Goal: Information Seeking & Learning: Get advice/opinions

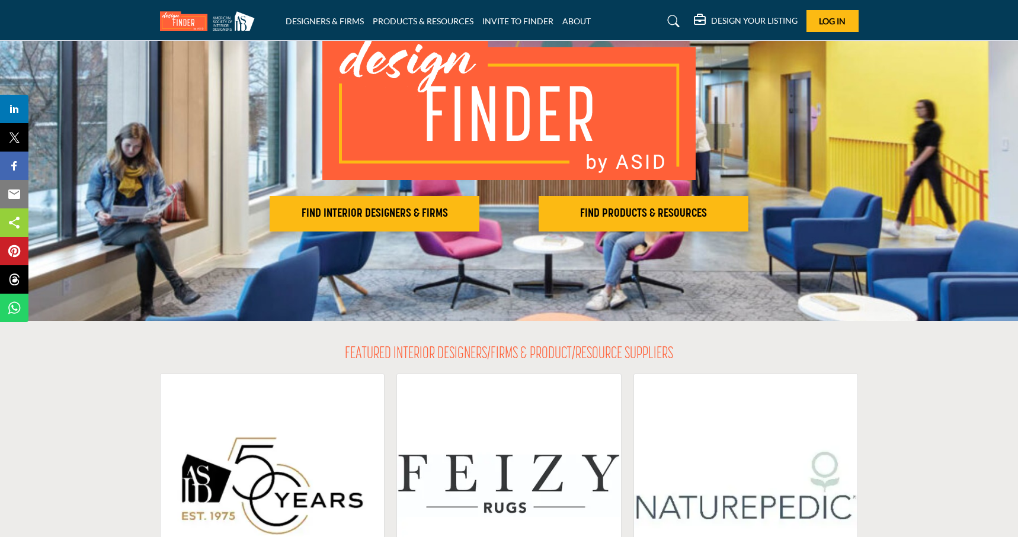
scroll to position [106, 0]
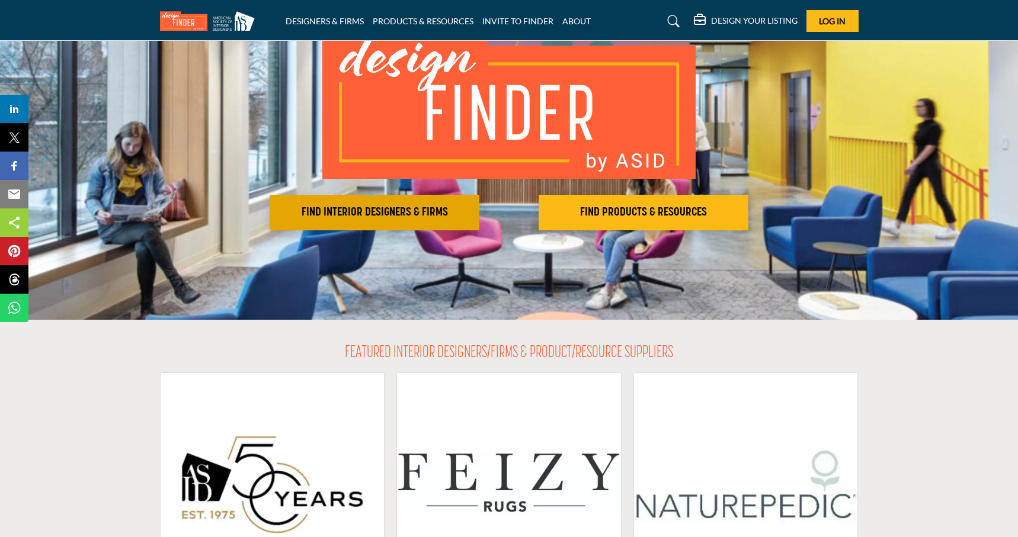
click at [344, 210] on h2 "FIND INTERIOR DESIGNERS & FIRMS" at bounding box center [374, 213] width 203 height 14
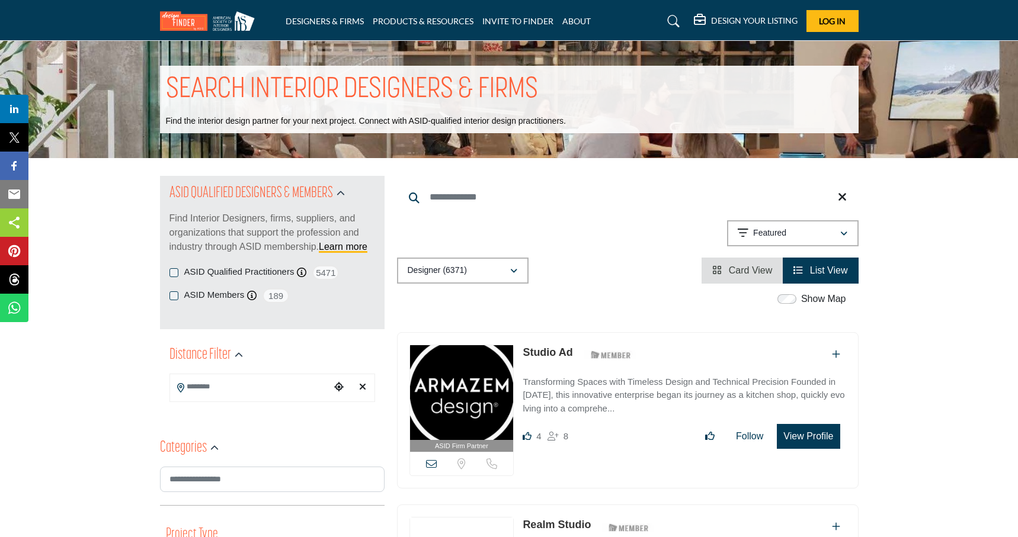
scroll to position [15, 0]
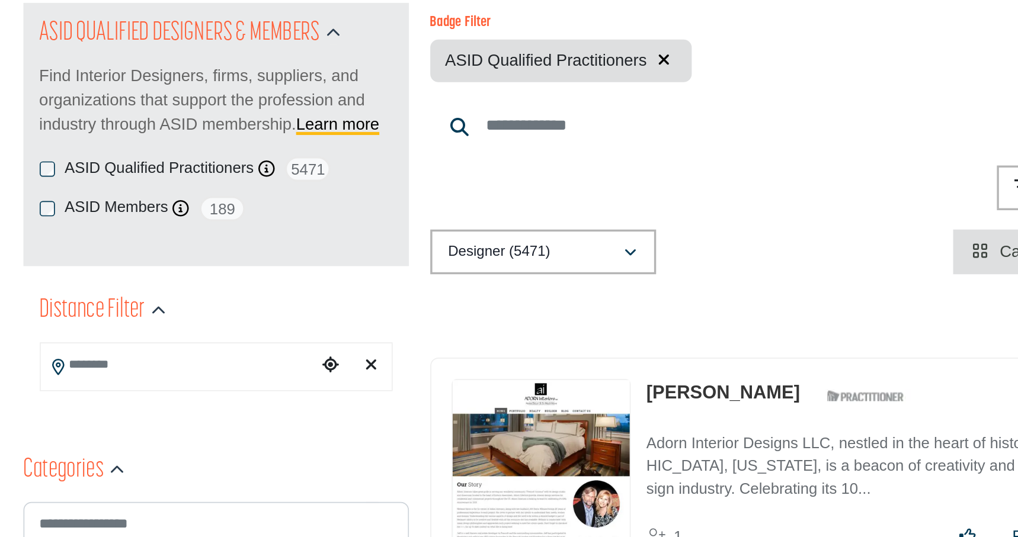
click at [296, 259] on div "ASID Qualified Practitioners ASID Qualified Practitioner who validates work and…" at bounding box center [272, 258] width 206 height 15
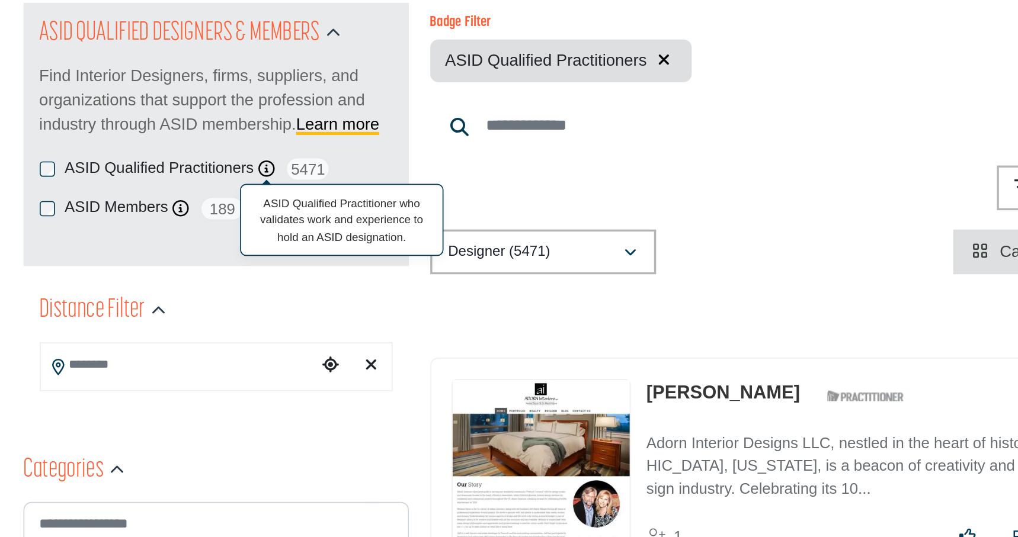
click at [300, 258] on icon at bounding box center [301, 257] width 9 height 9
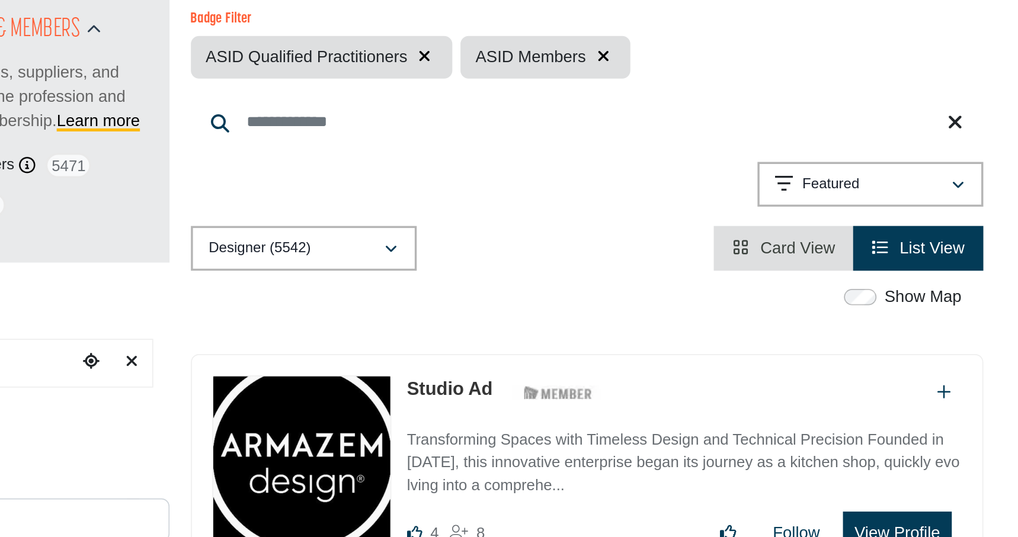
click at [454, 228] on input "Search Keyword" at bounding box center [628, 233] width 462 height 28
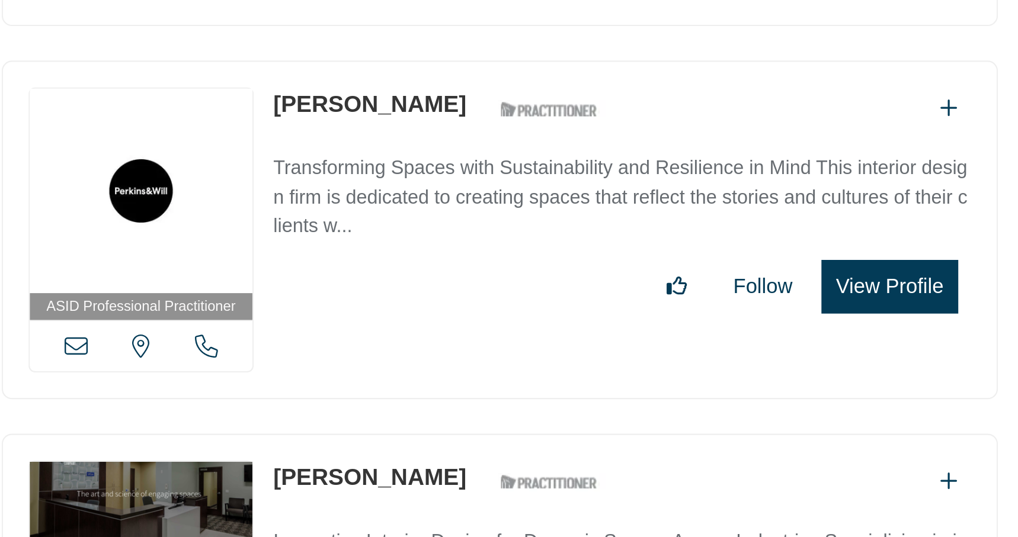
scroll to position [584, 0]
type input "******"
click at [581, 389] on p "Transforming Spaces with Sustainability and Resilience in Mind This interior de…" at bounding box center [684, 380] width 323 height 40
click at [592, 376] on p "Transforming Spaces with Sustainability and Resilience in Mind This interior de…" at bounding box center [684, 380] width 323 height 40
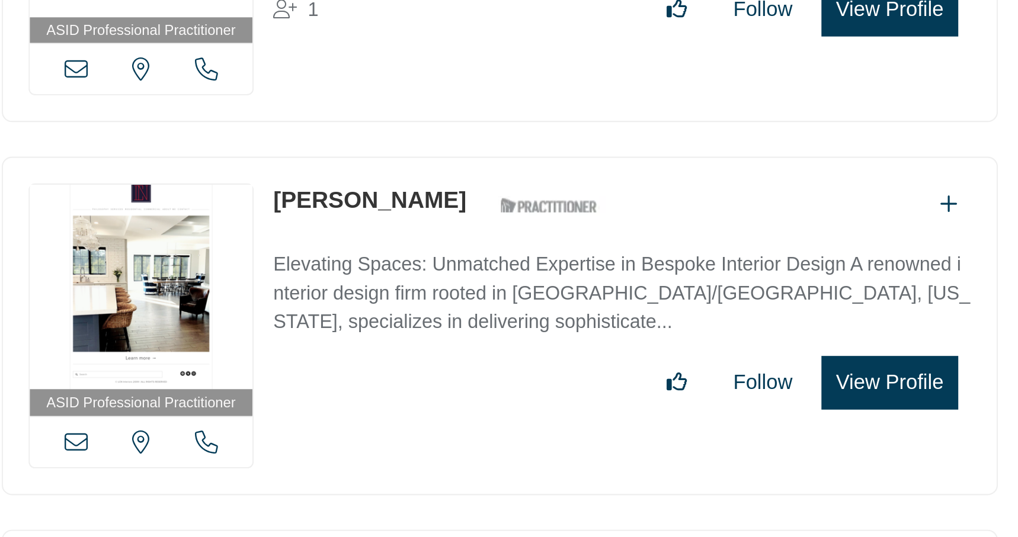
scroll to position [889, 0]
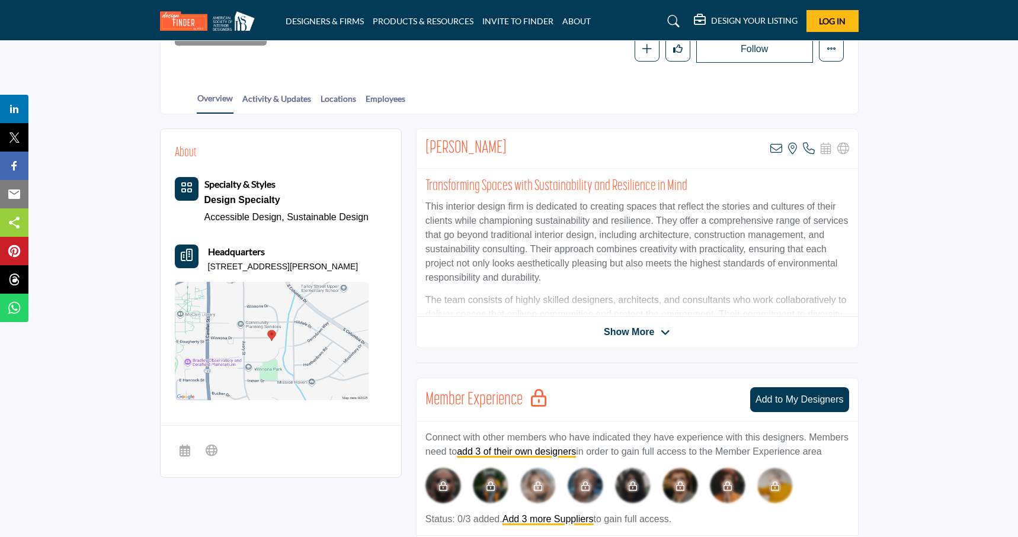
scroll to position [222, 0]
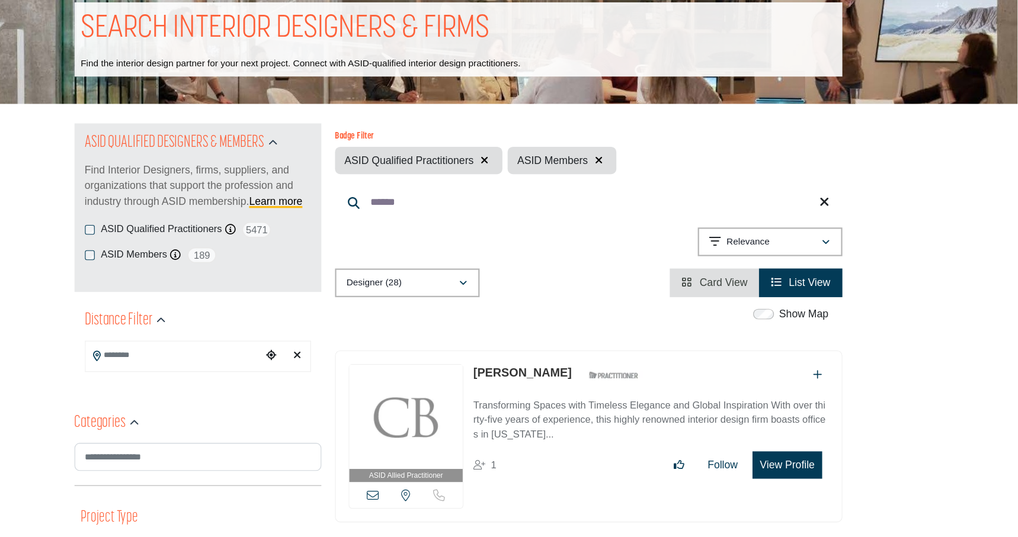
scroll to position [22, 0]
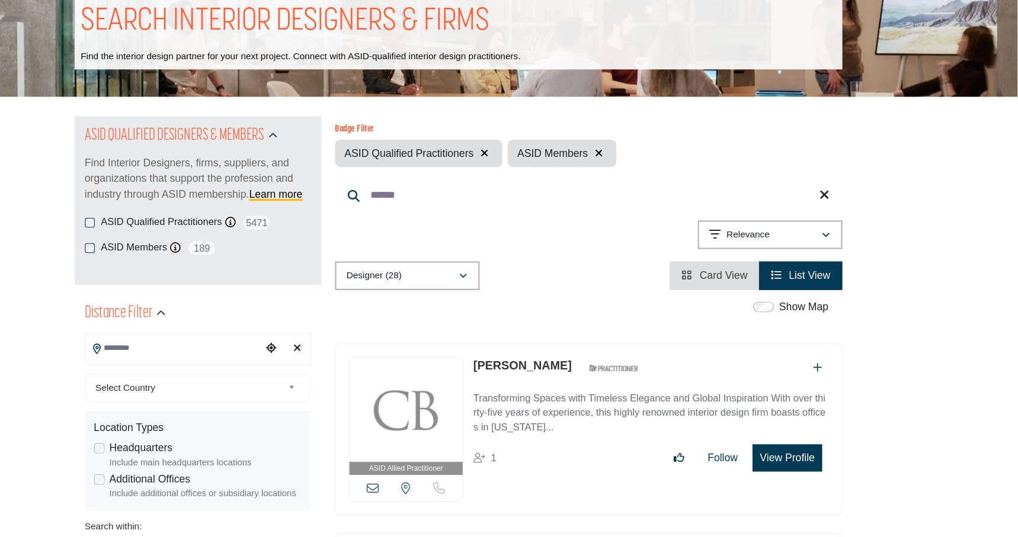
click at [236, 369] on input "Search Location" at bounding box center [250, 365] width 160 height 23
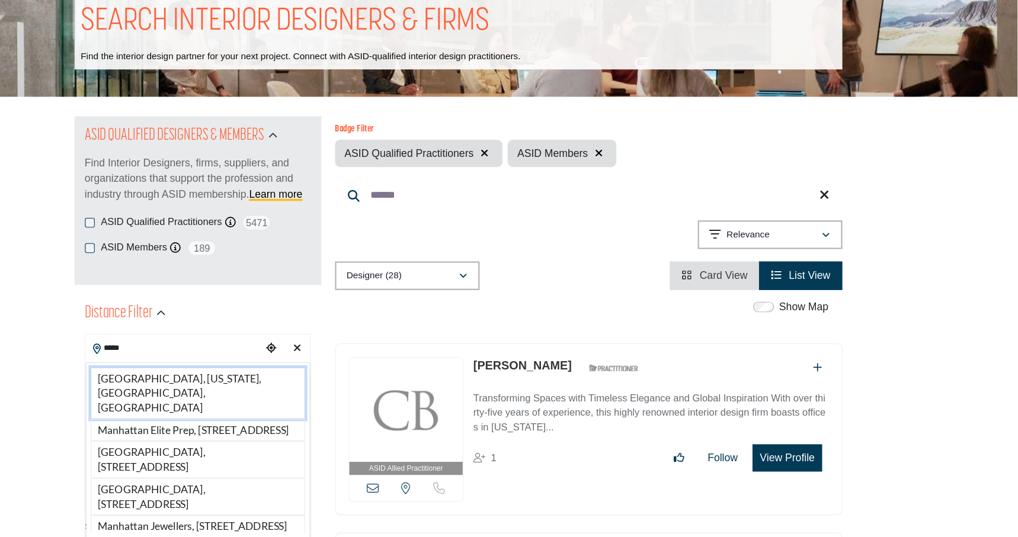
click at [231, 390] on li "Manhattan, New York, NY, USA" at bounding box center [272, 406] width 195 height 47
click at [231, 390] on div "Select Country" at bounding box center [272, 401] width 206 height 25
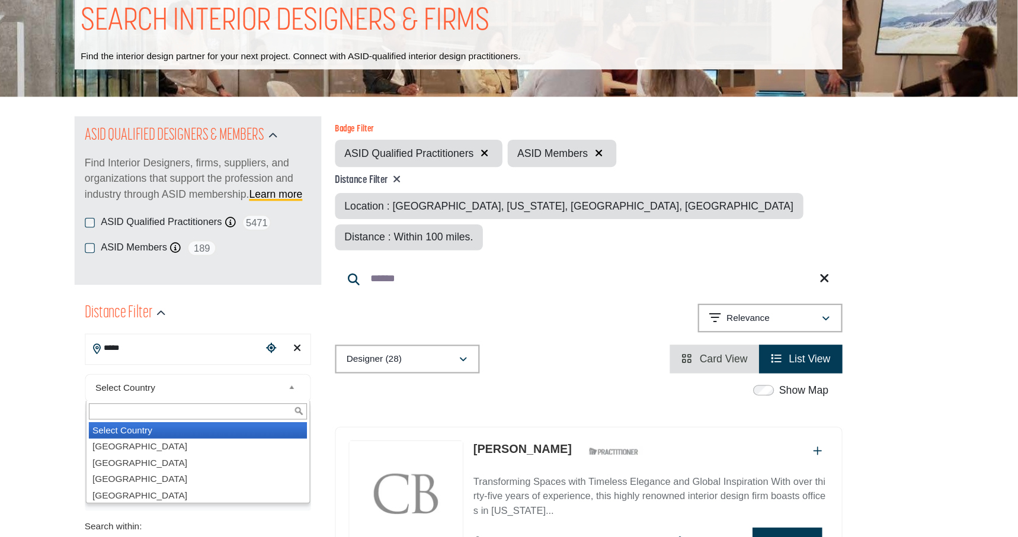
type input "**********"
type input "***"
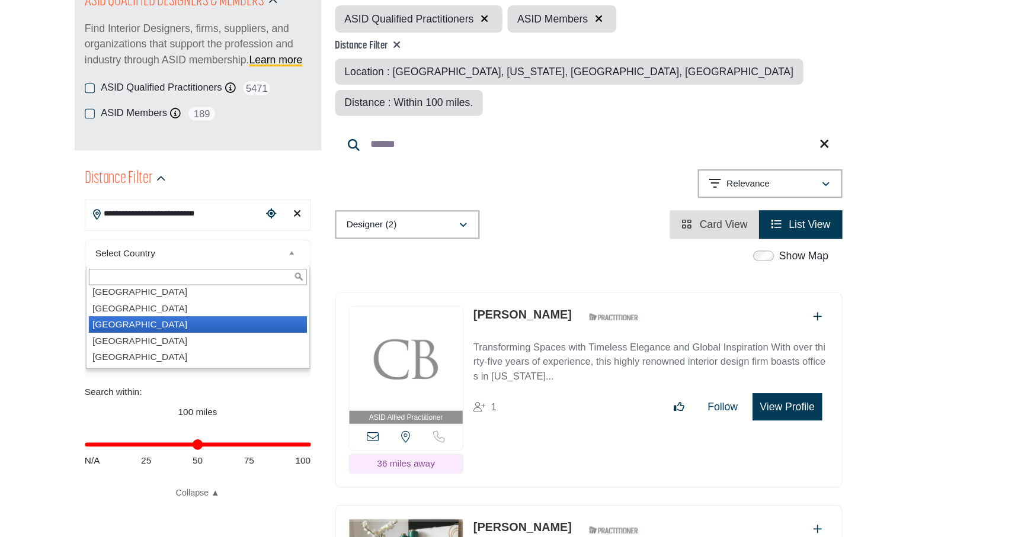
scroll to position [30, 0]
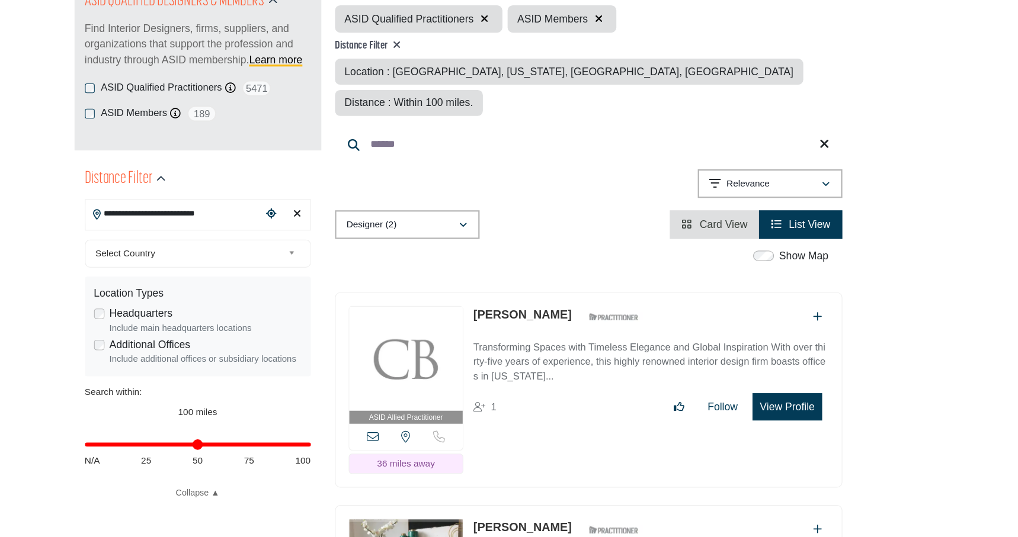
click at [249, 276] on span "Select Country" at bounding box center [264, 279] width 171 height 14
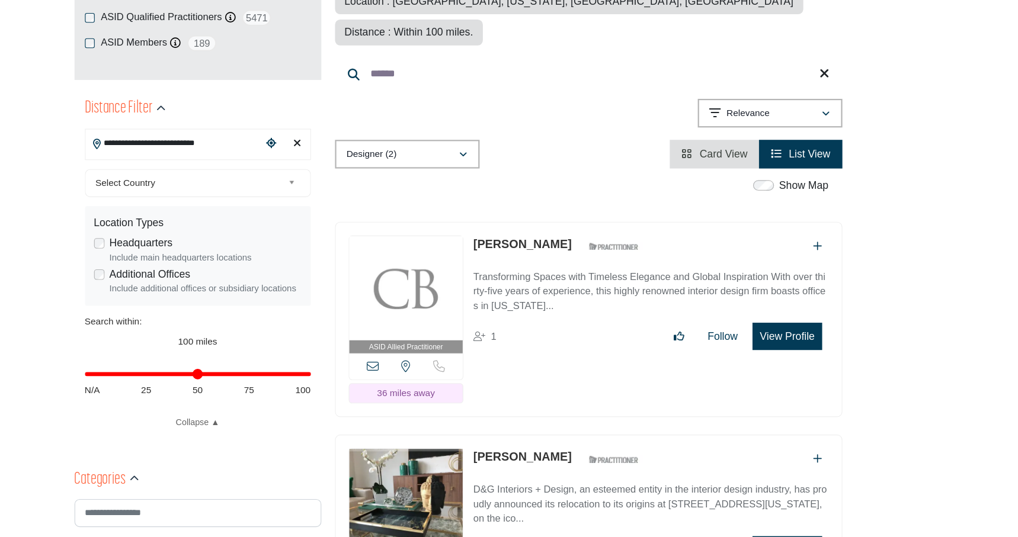
scroll to position [213, 0]
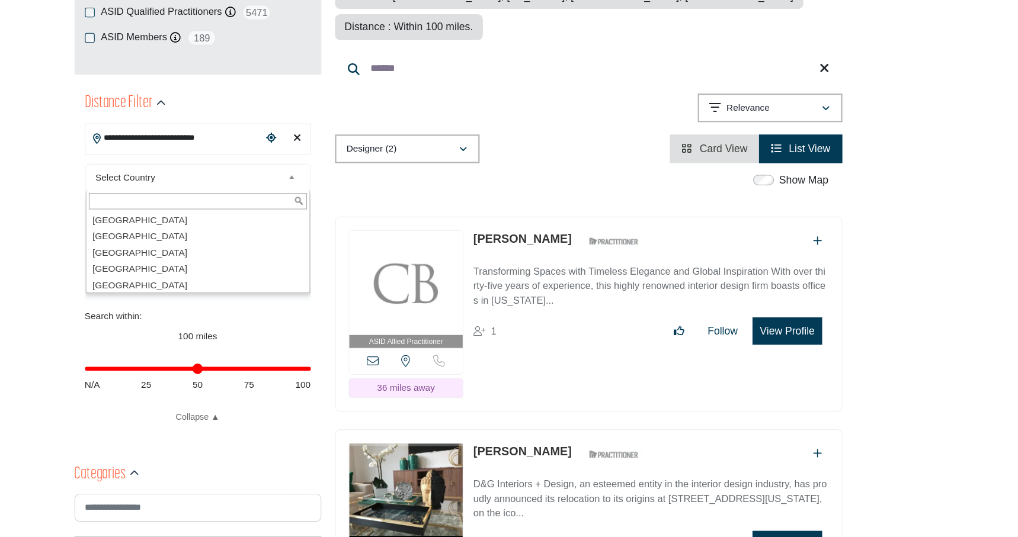
scroll to position [0, 0]
click at [232, 208] on span "Select Country" at bounding box center [264, 210] width 171 height 14
click at [229, 262] on li "[GEOGRAPHIC_DATA]" at bounding box center [272, 263] width 199 height 15
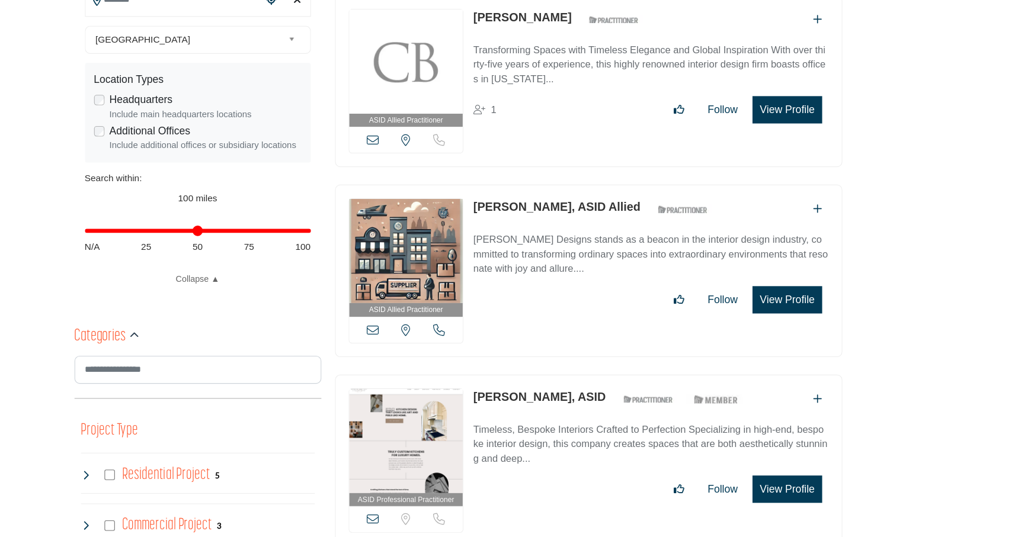
scroll to position [375, 0]
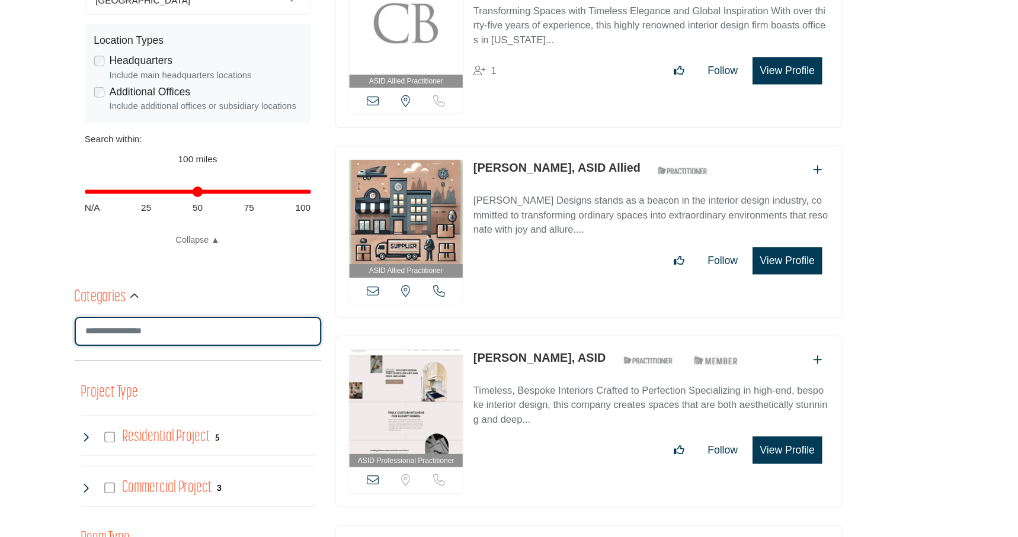
click at [210, 350] on input "Search Category" at bounding box center [272, 350] width 225 height 27
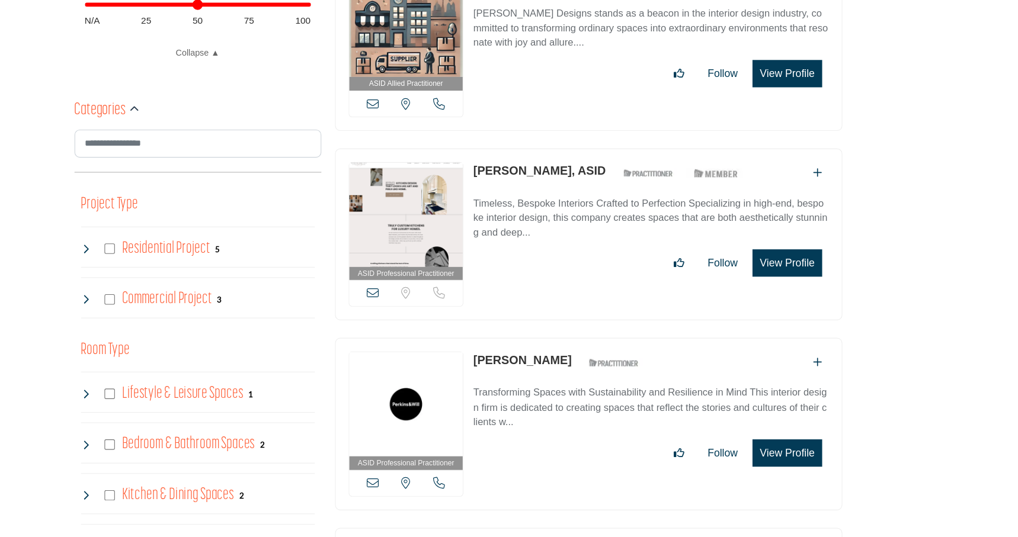
scroll to position [545, 0]
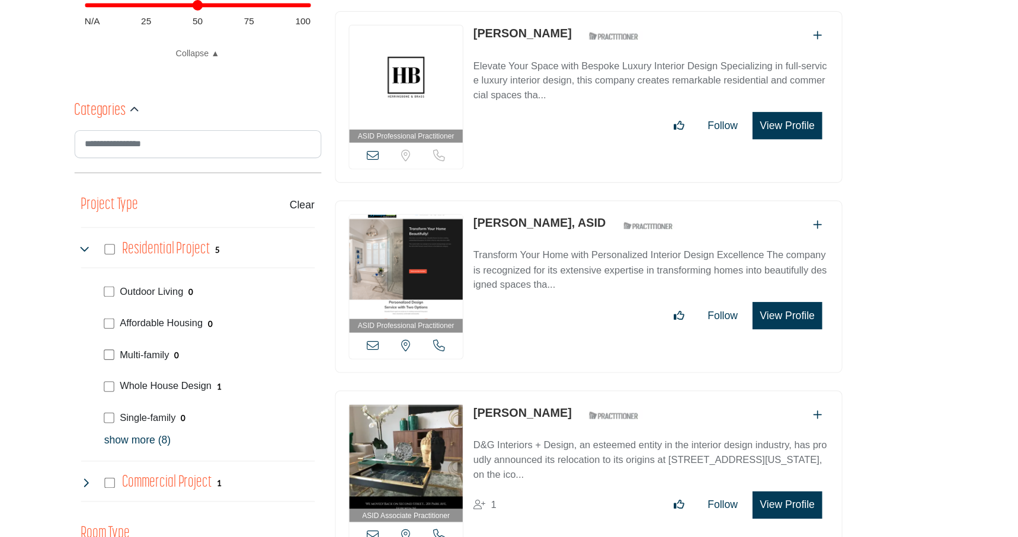
scroll to position [635, 0]
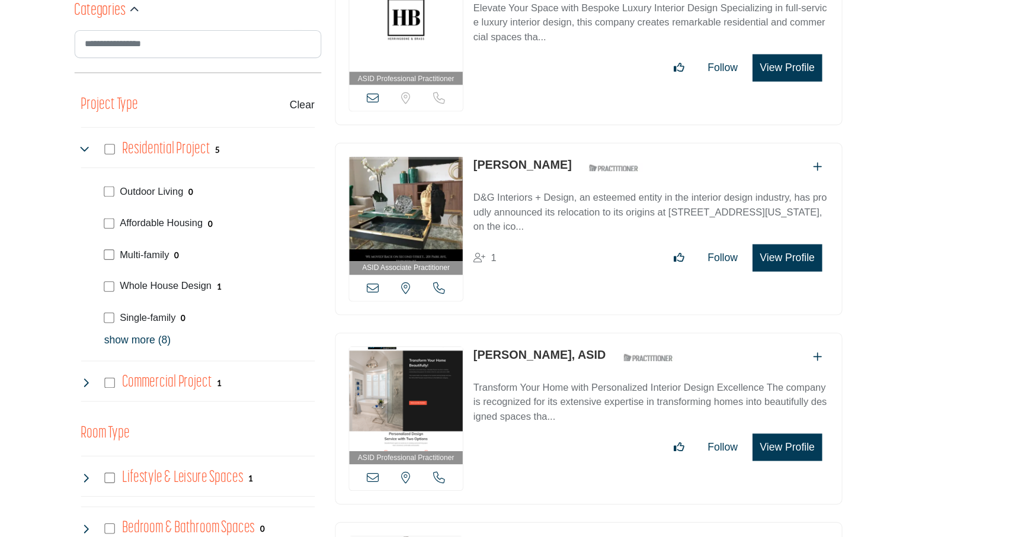
click at [201, 360] on p "show more (8)" at bounding box center [282, 358] width 191 height 14
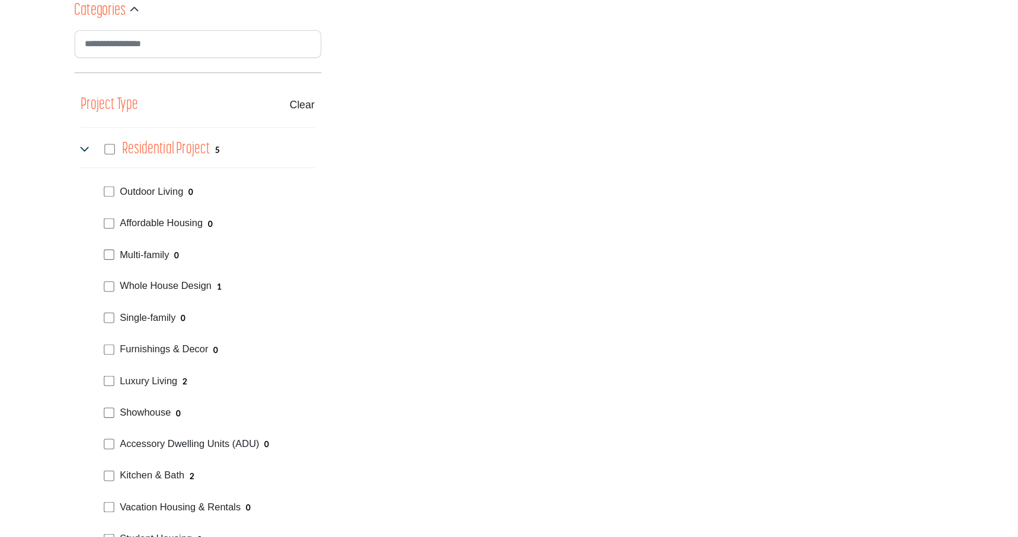
click at [190, 303] on div "Whole House Design 1" at bounding box center [281, 307] width 196 height 29
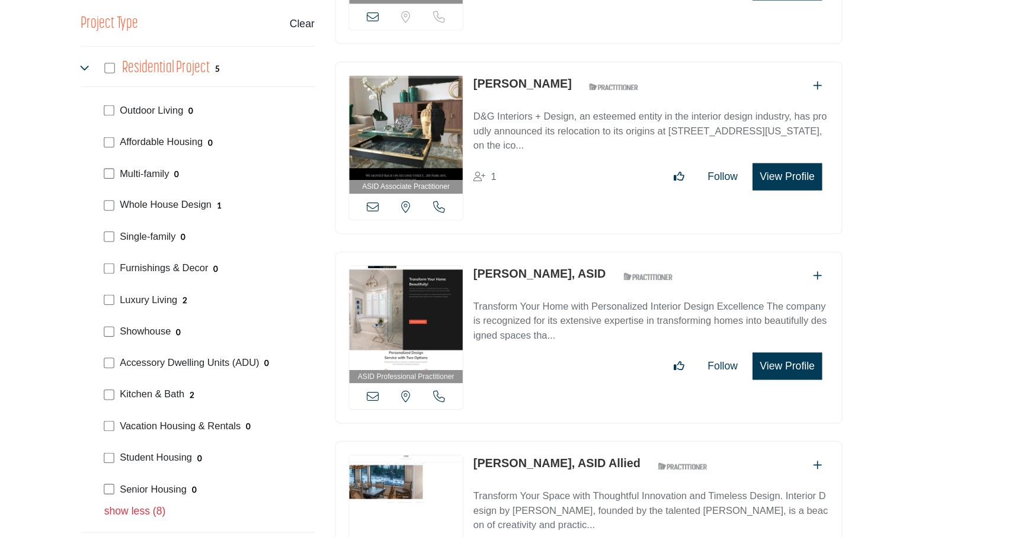
scroll to position [709, 0]
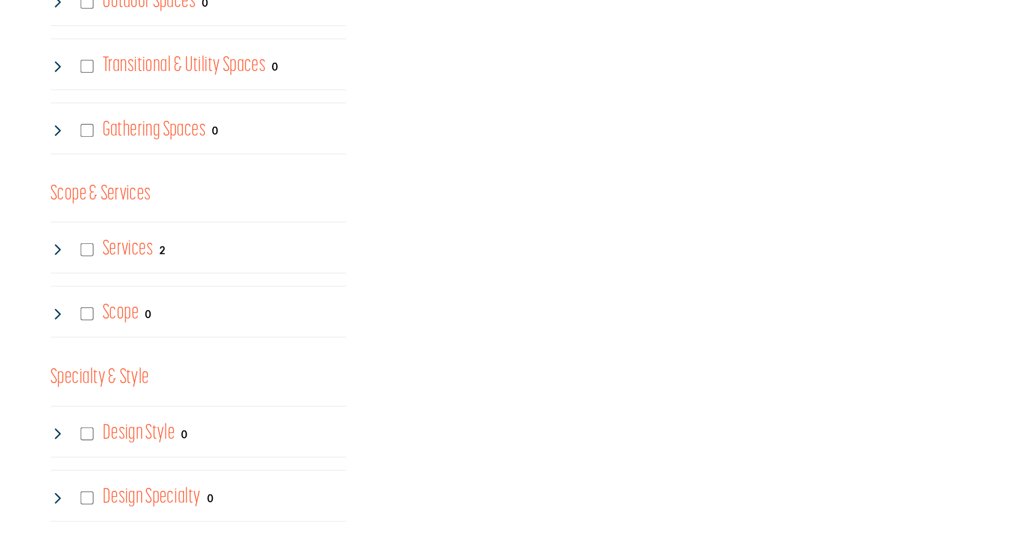
scroll to position [1339, 0]
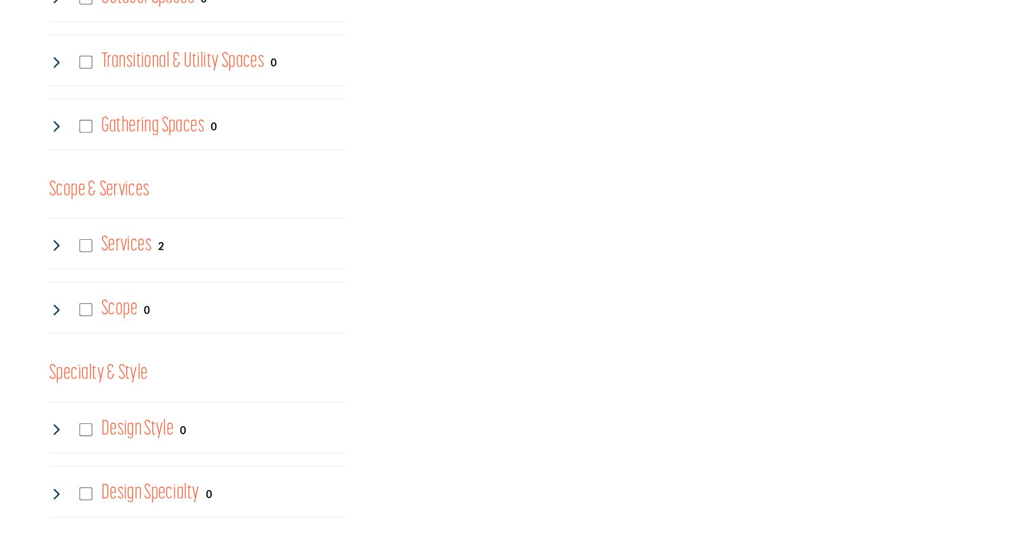
click at [216, 330] on h4 "Services" at bounding box center [221, 326] width 36 height 21
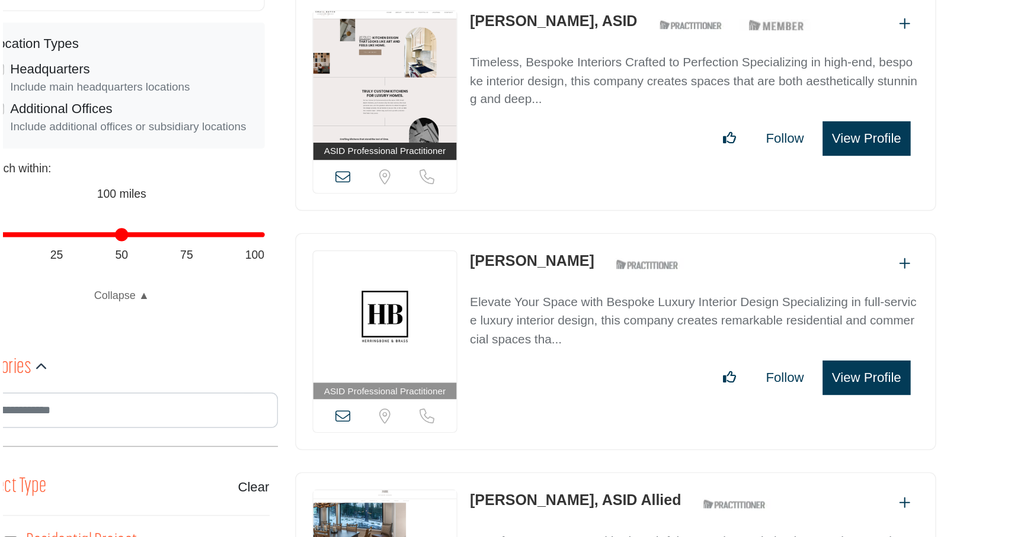
scroll to position [281, 0]
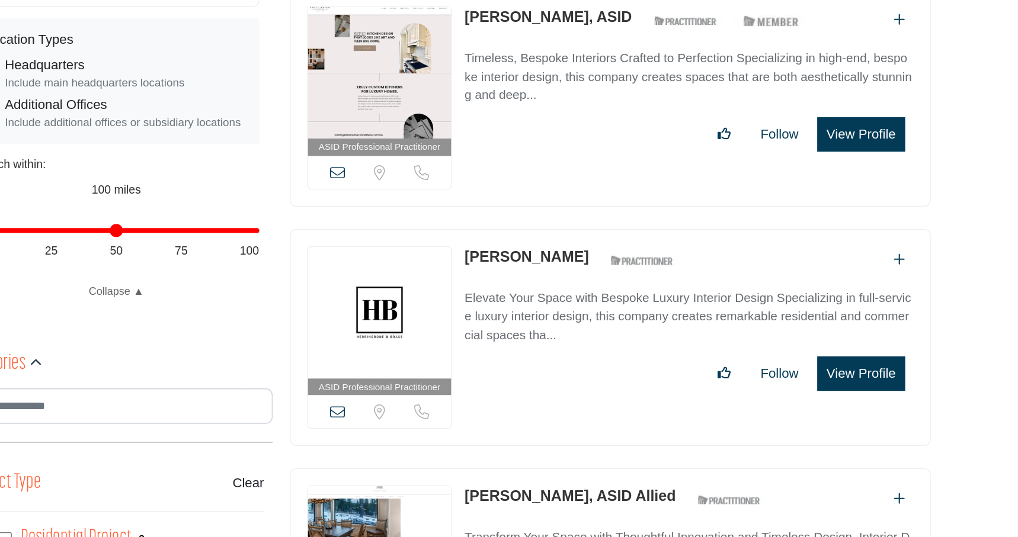
click at [813, 414] on button "View Profile" at bounding box center [808, 419] width 63 height 25
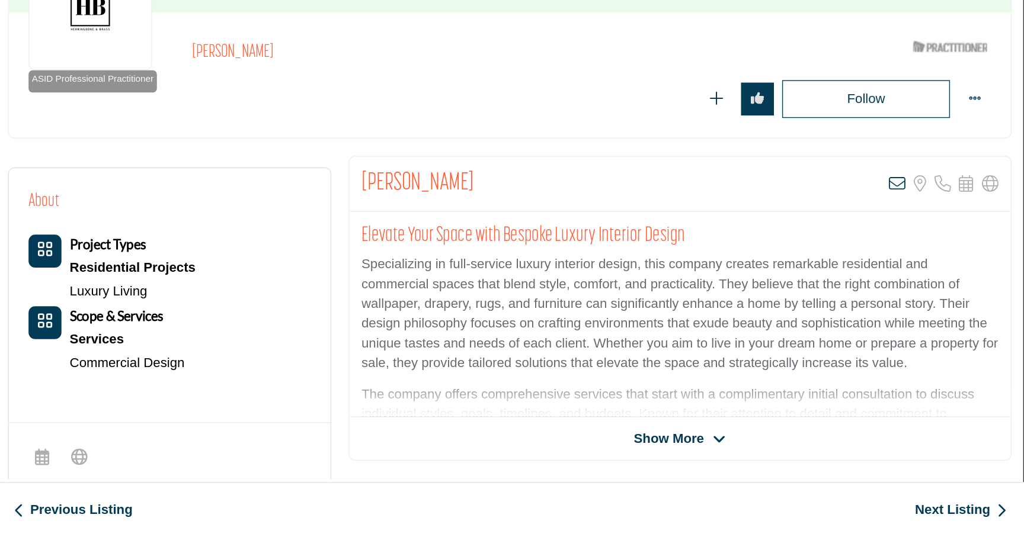
click at [760, 468] on span "Show More" at bounding box center [768, 466] width 50 height 14
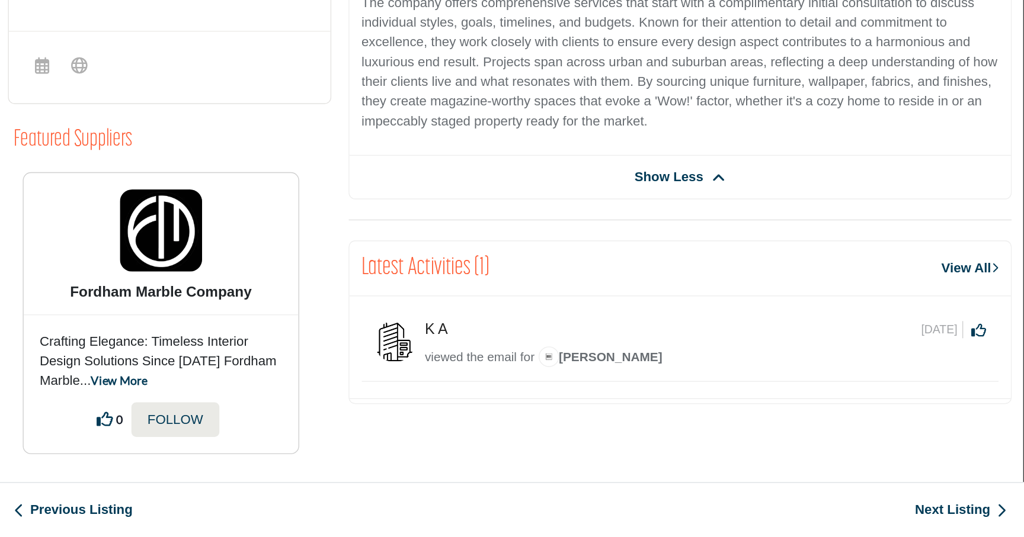
scroll to position [0, 0]
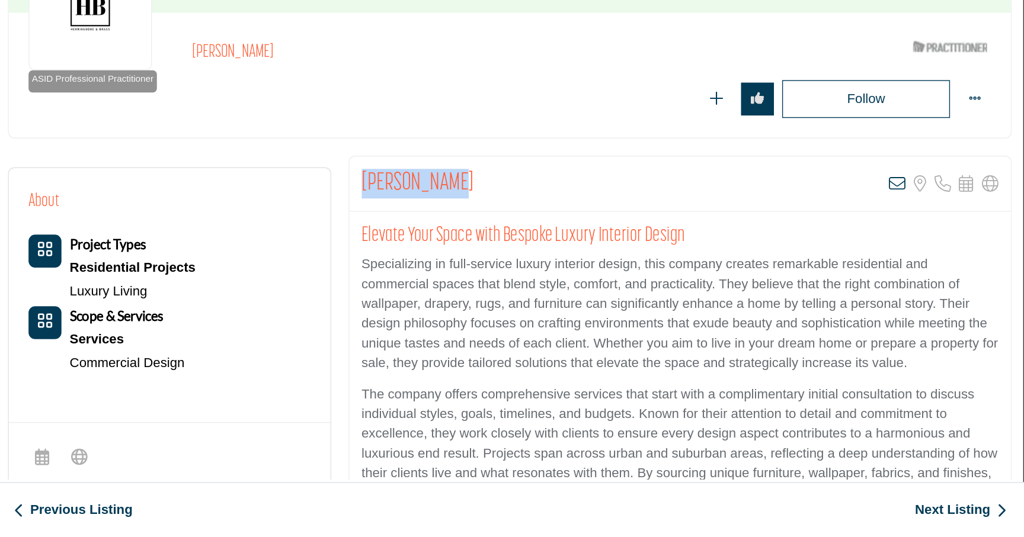
drag, startPoint x: 610, startPoint y: 283, endPoint x: 540, endPoint y: 281, distance: 70.5
click at [540, 281] on div "Lisa Parcell View email address of this listing Sorry, but we don't have a loca…" at bounding box center [776, 283] width 476 height 40
copy h2 "Lisa Parcell"
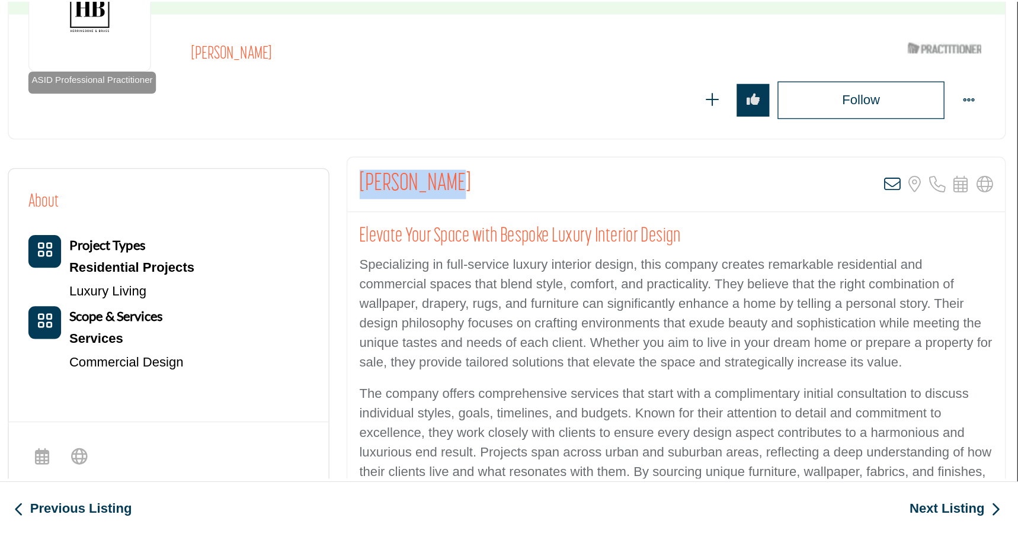
scroll to position [2, 0]
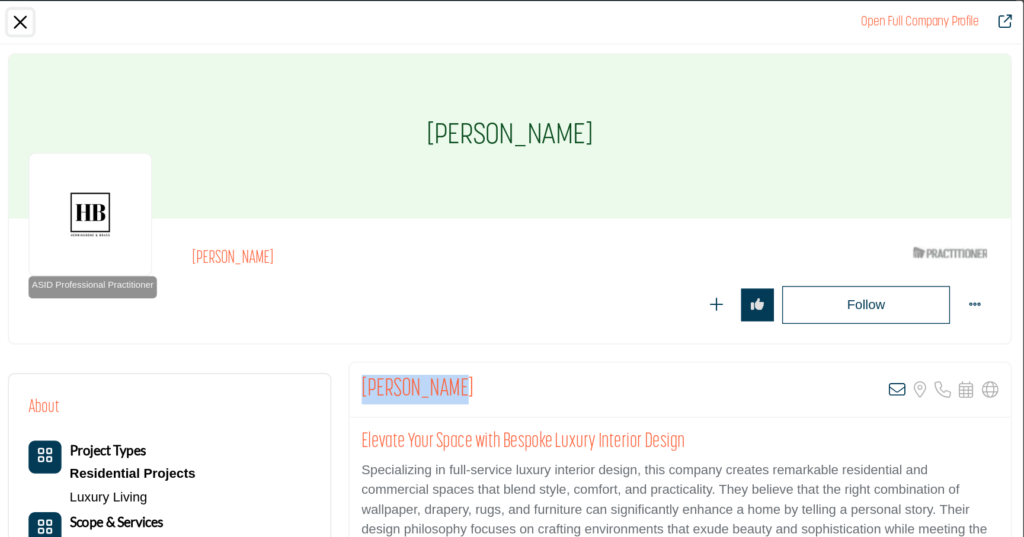
click at [297, 17] on button "Close" at bounding box center [301, 16] width 18 height 18
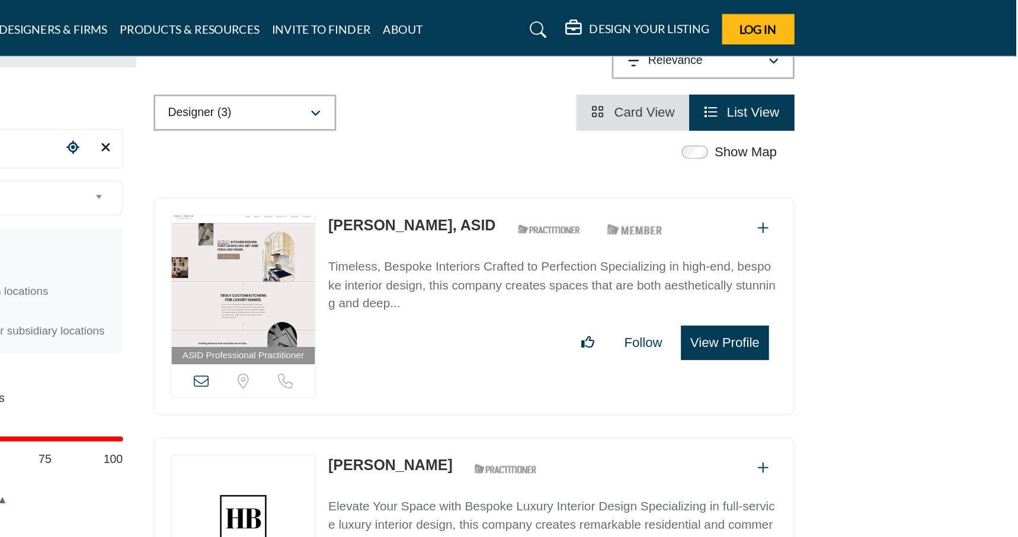
scroll to position [281, 0]
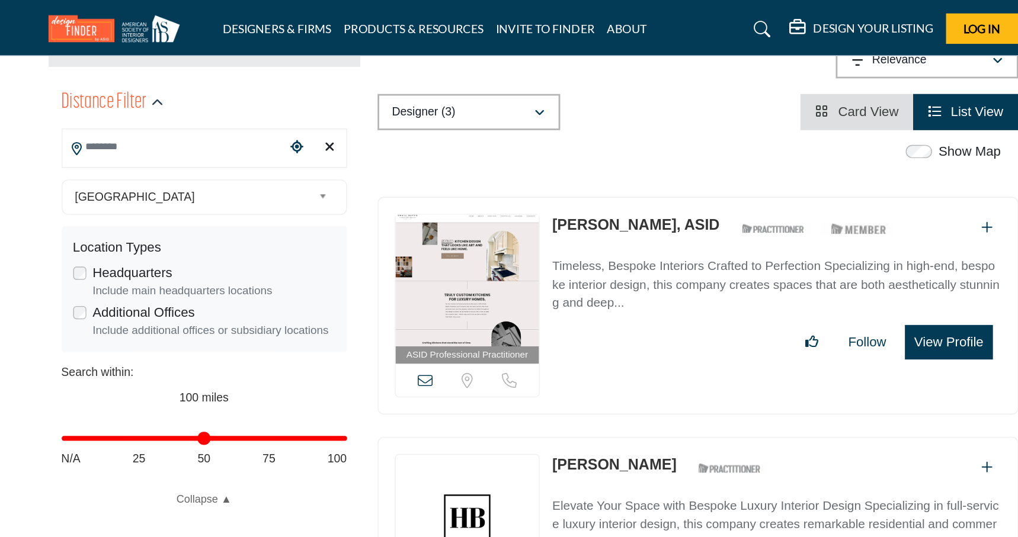
click at [209, 104] on input "Search Location" at bounding box center [250, 106] width 160 height 23
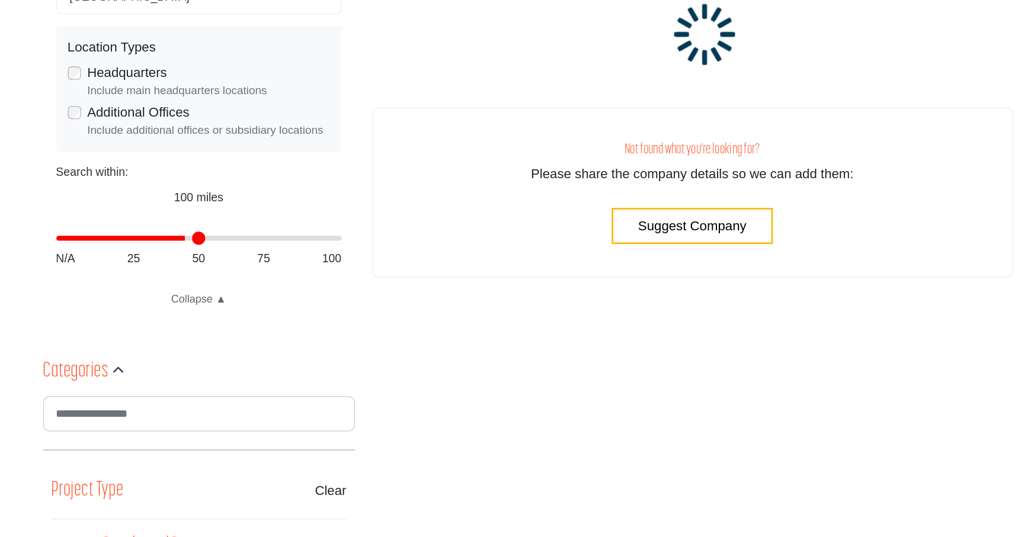
click at [263, 315] on input "Distance in miles" at bounding box center [272, 316] width 206 height 2
type input "**"
click at [225, 316] on input "Distance in miles" at bounding box center [272, 316] width 206 height 2
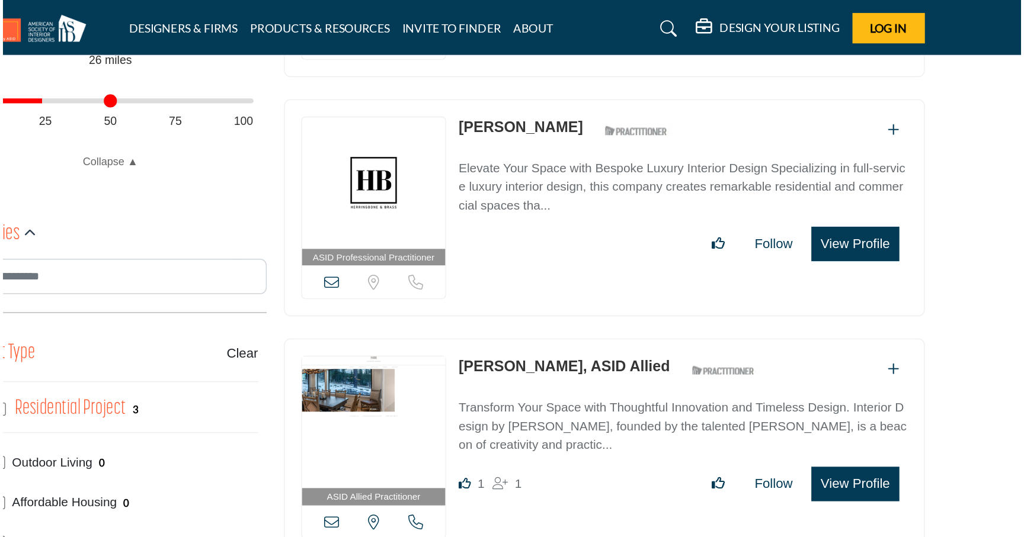
scroll to position [522, 0]
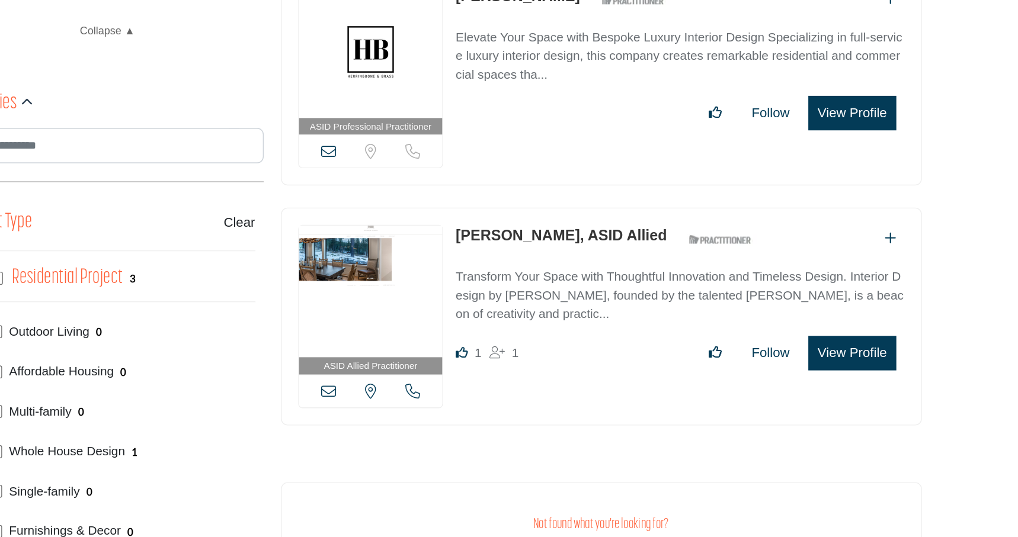
click at [815, 344] on button "View Profile" at bounding box center [808, 351] width 63 height 25
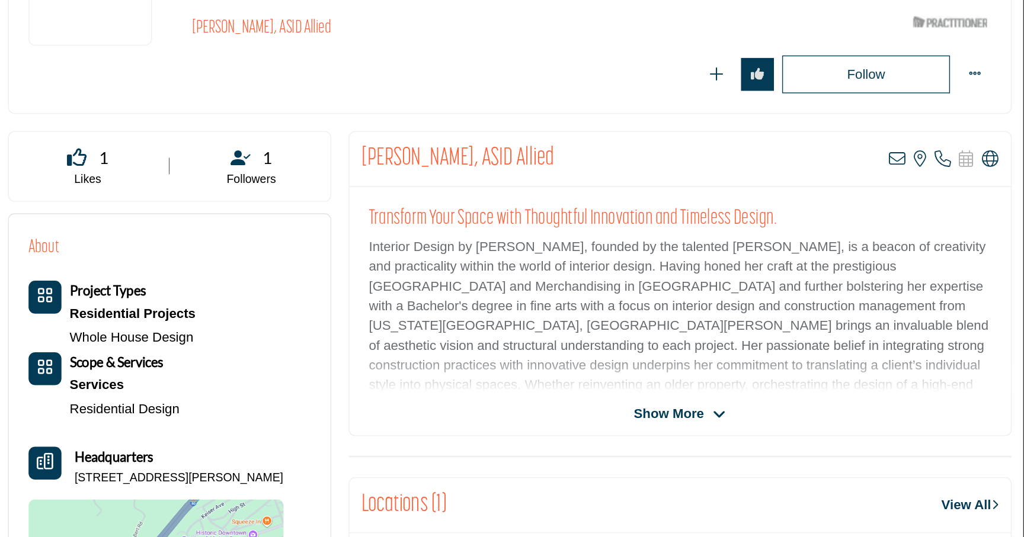
scroll to position [94, 0]
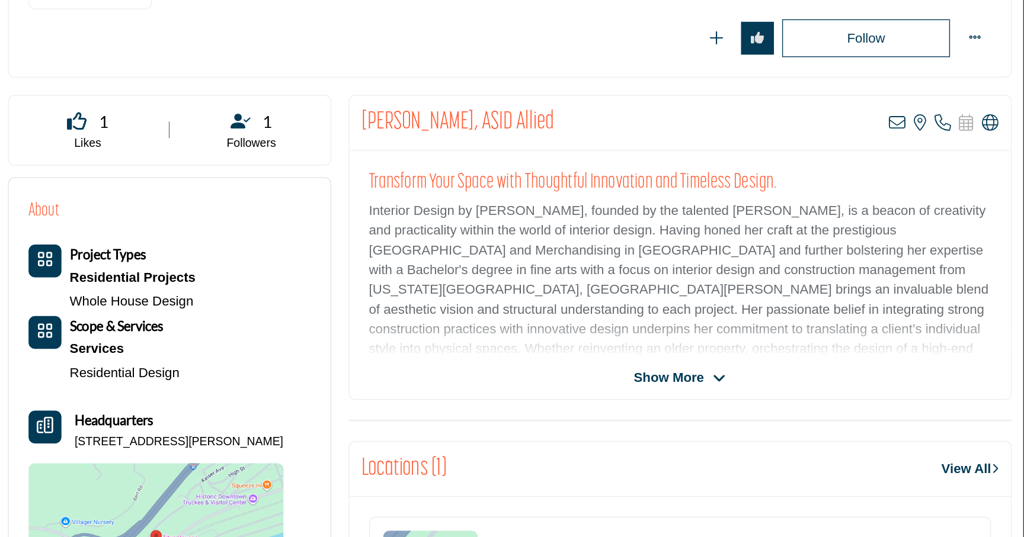
click at [756, 366] on span "Show More" at bounding box center [768, 373] width 50 height 14
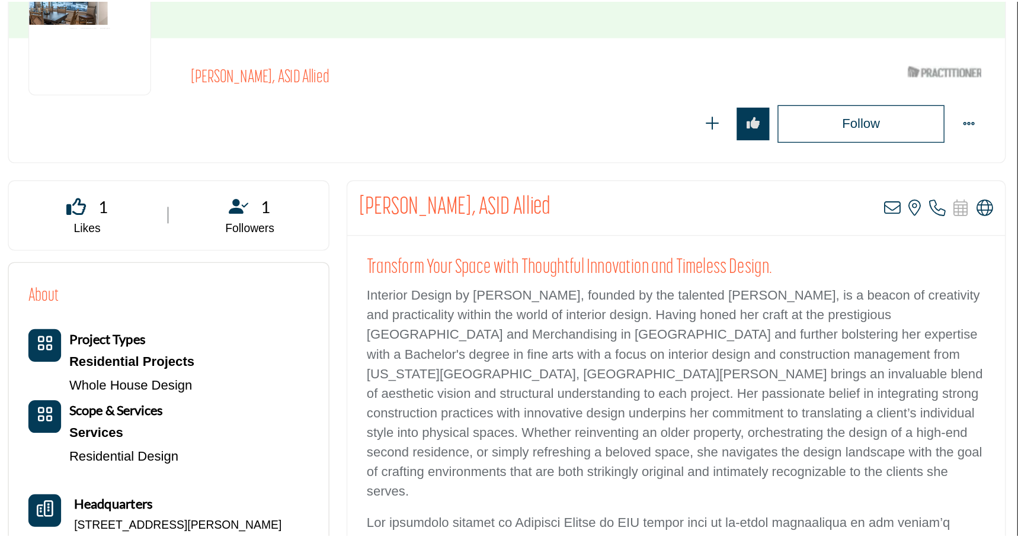
scroll to position [0, 0]
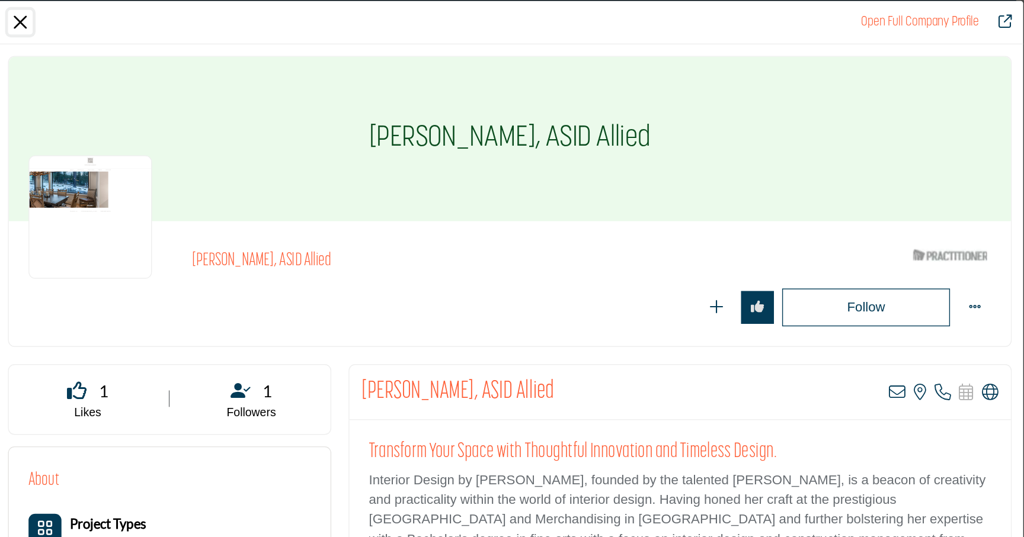
click at [300, 14] on button "Close" at bounding box center [301, 16] width 18 height 18
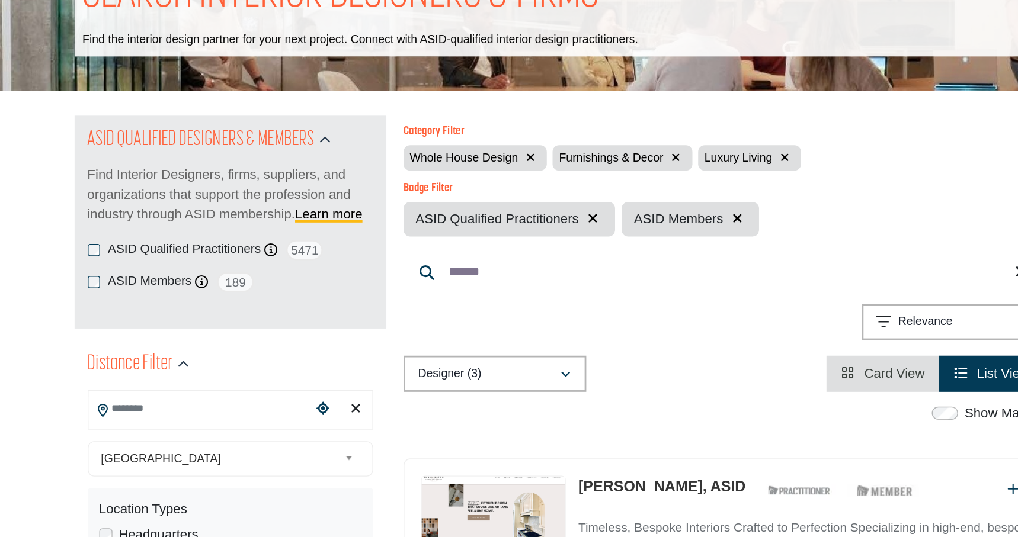
click at [670, 204] on icon "button" at bounding box center [671, 206] width 7 height 8
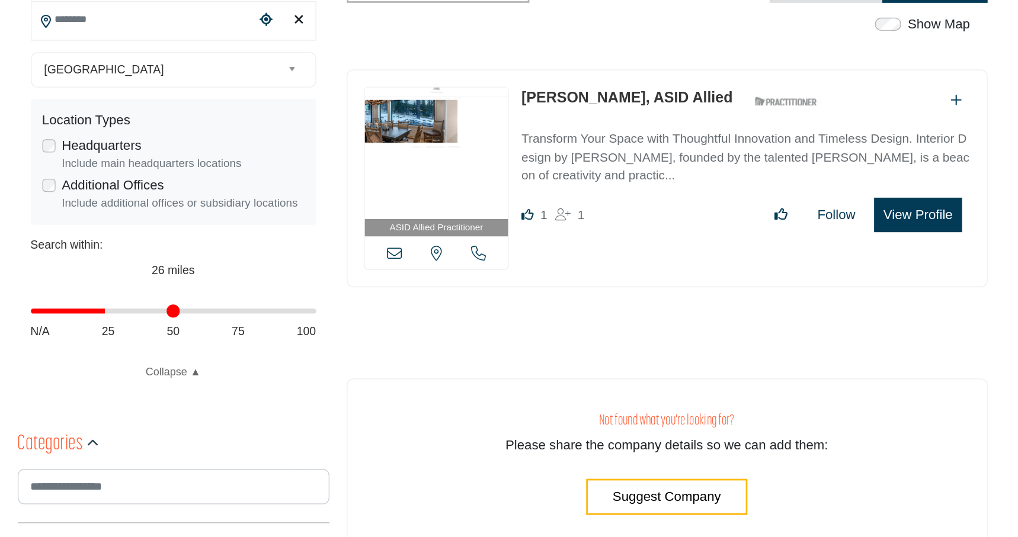
scroll to position [252, 0]
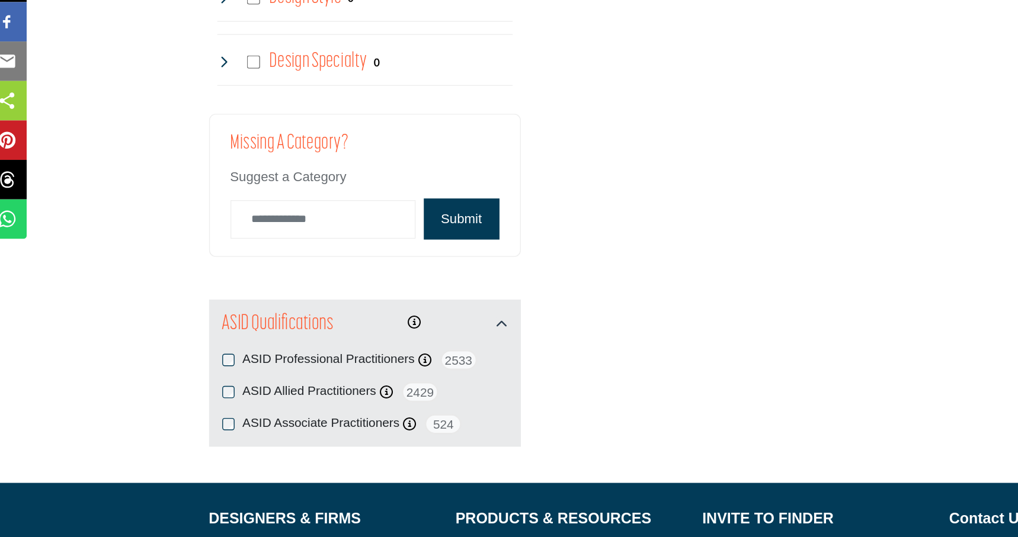
scroll to position [1255, 0]
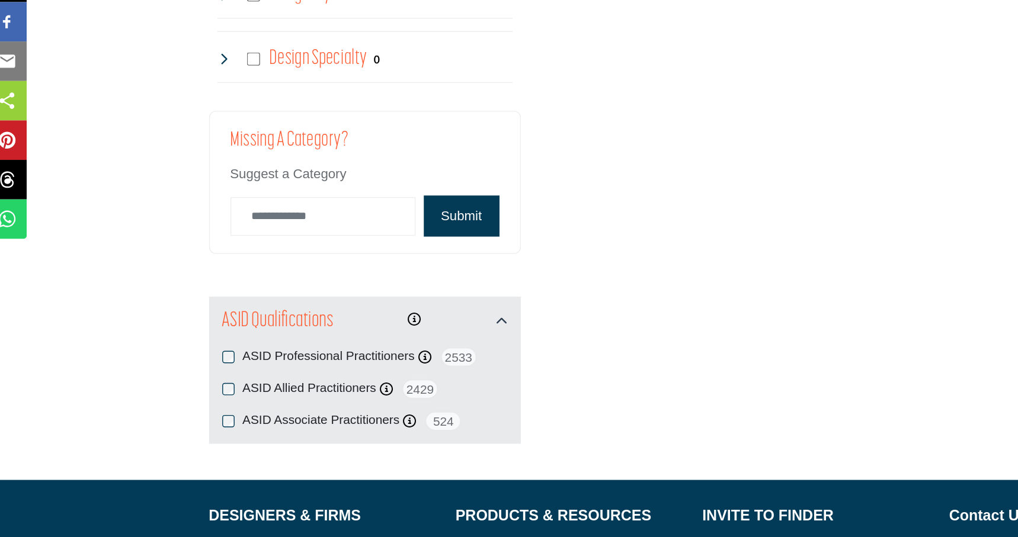
click at [171, 414] on div "ASID Professional Practitioners ASID Professional Practitioners have successful…" at bounding box center [272, 430] width 206 height 61
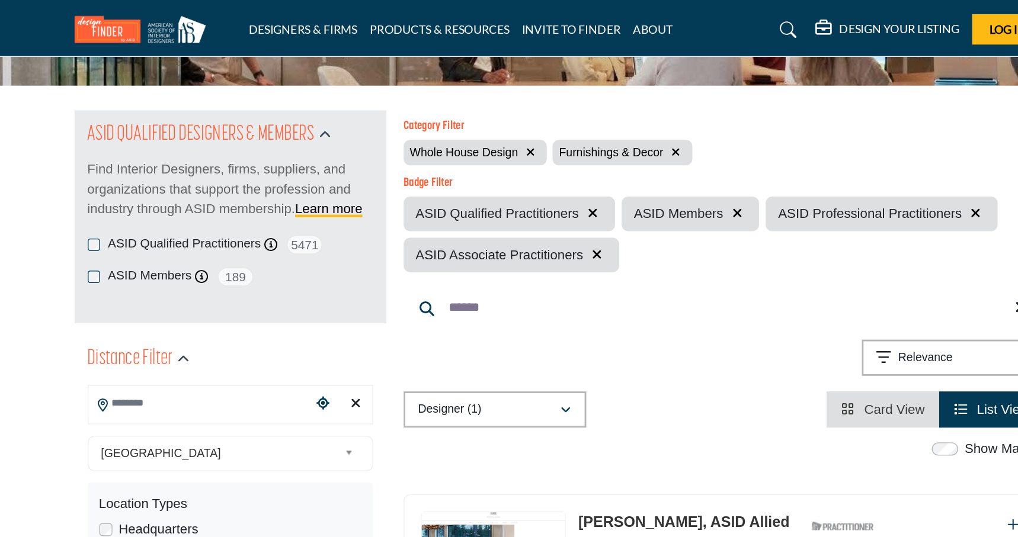
scroll to position [92, 0]
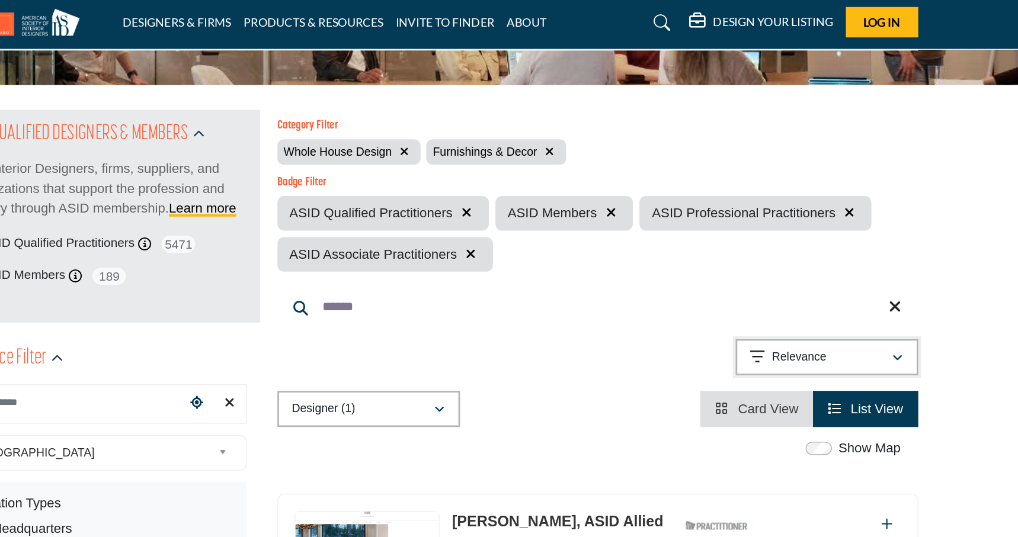
click at [783, 251] on button "Relevance" at bounding box center [793, 262] width 132 height 26
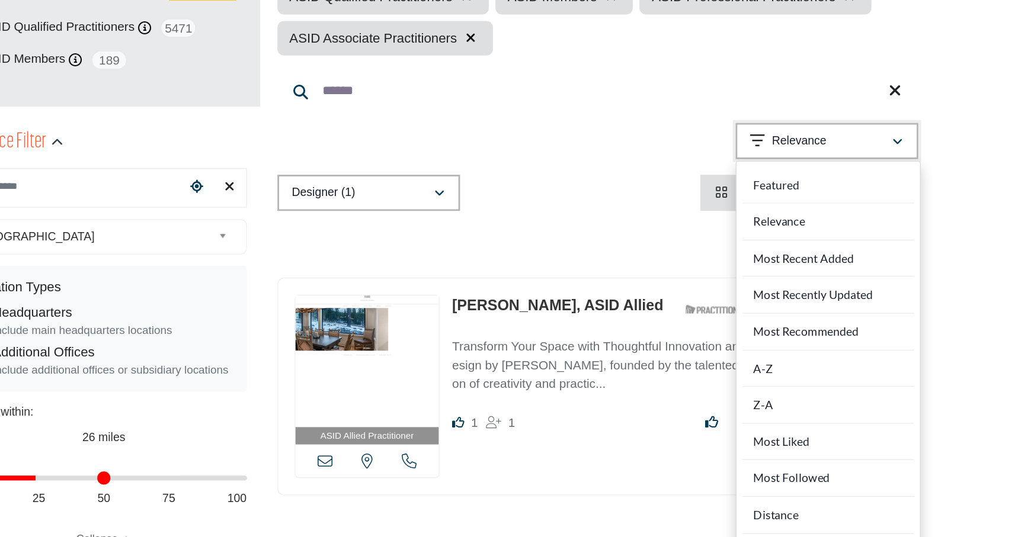
scroll to position [107, 0]
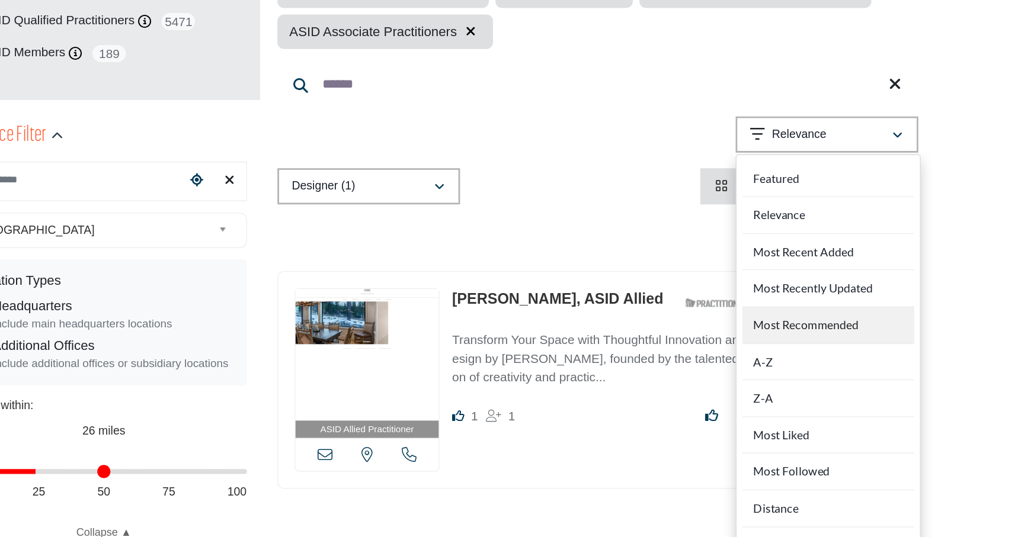
click at [780, 385] on Recommended "Most Recommended" at bounding box center [794, 385] width 124 height 27
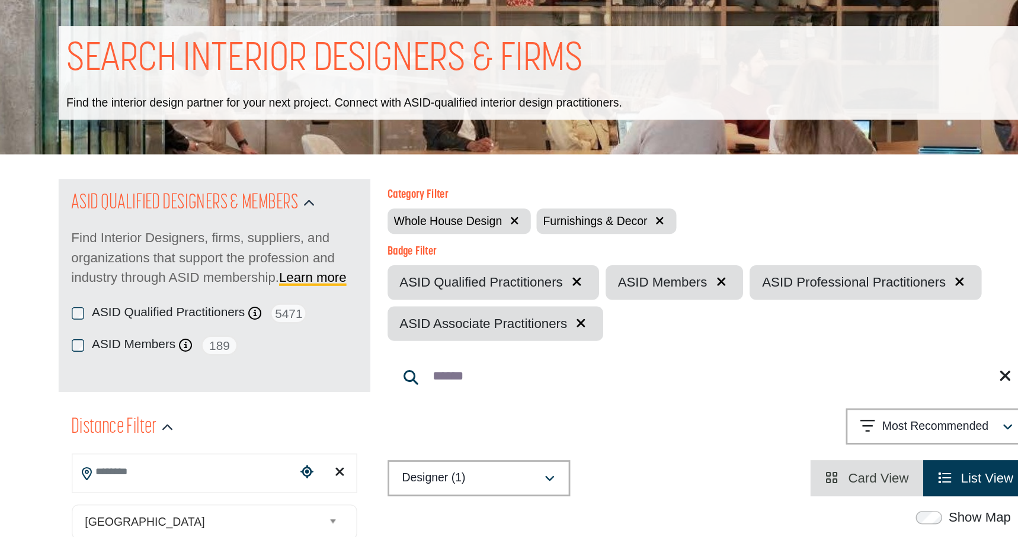
click at [591, 203] on icon "button" at bounding box center [593, 206] width 7 height 8
click at [487, 204] on icon "button" at bounding box center [488, 206] width 7 height 8
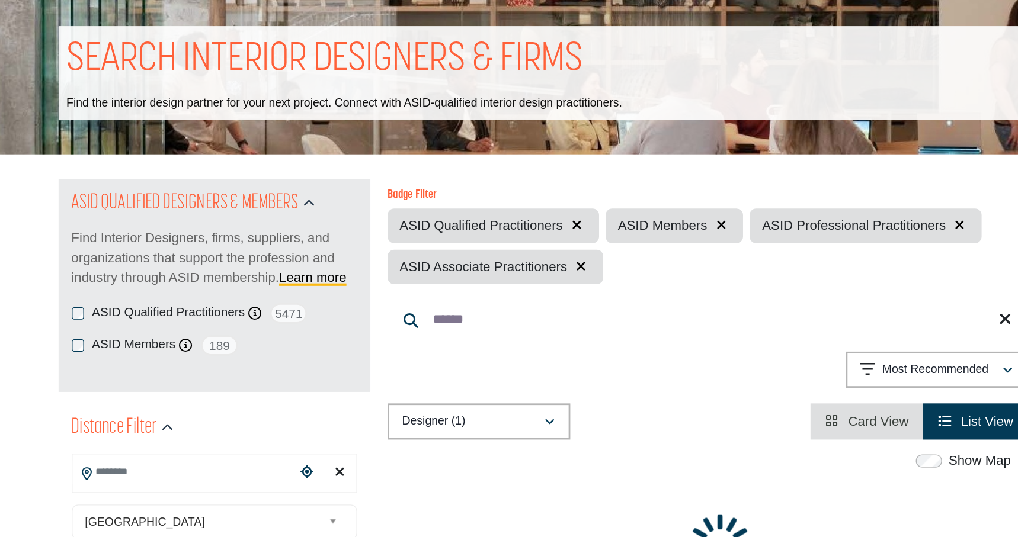
click at [487, 204] on span "ASID Qualified Practitioners" at bounding box center [464, 210] width 117 height 14
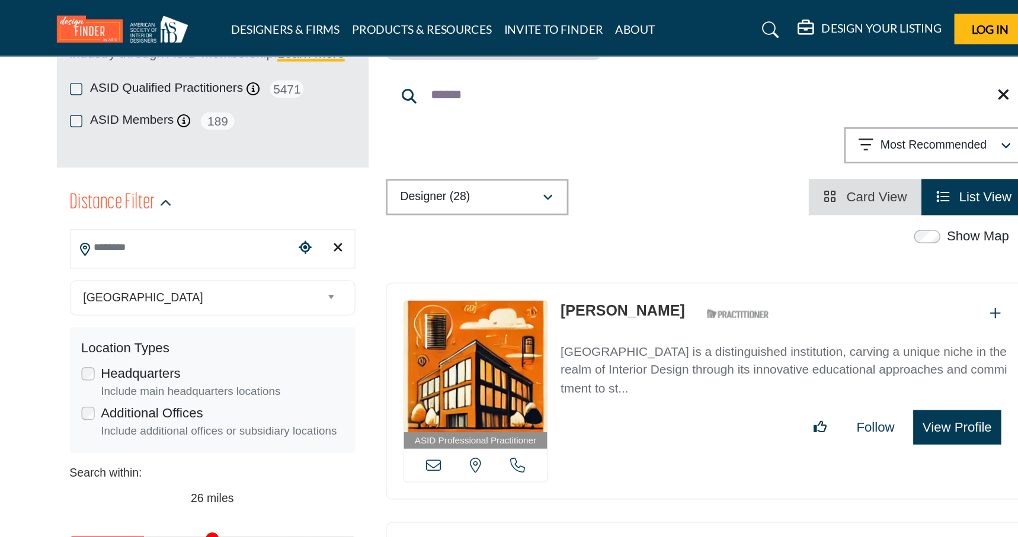
scroll to position [200, 0]
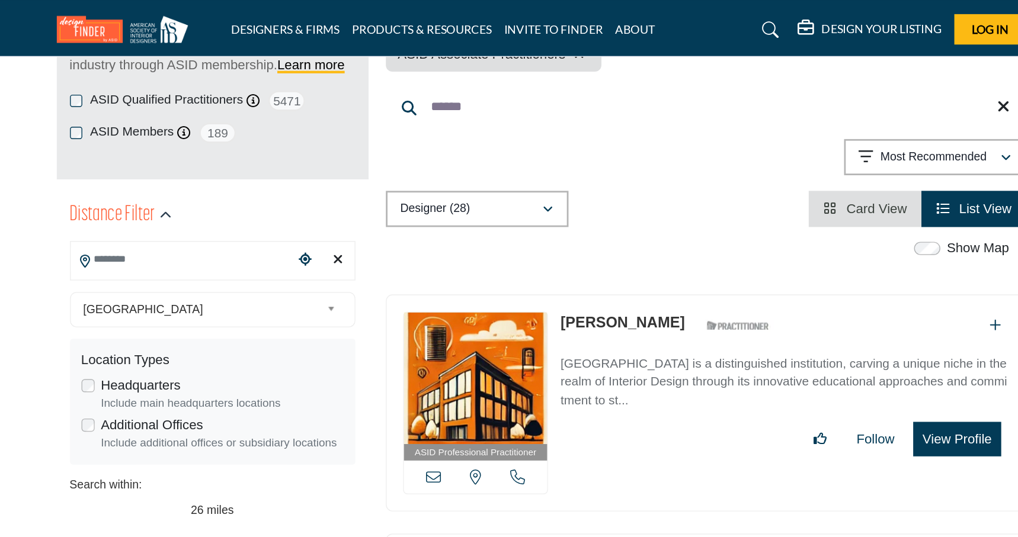
click at [248, 190] on input "Search Location" at bounding box center [250, 186] width 160 height 23
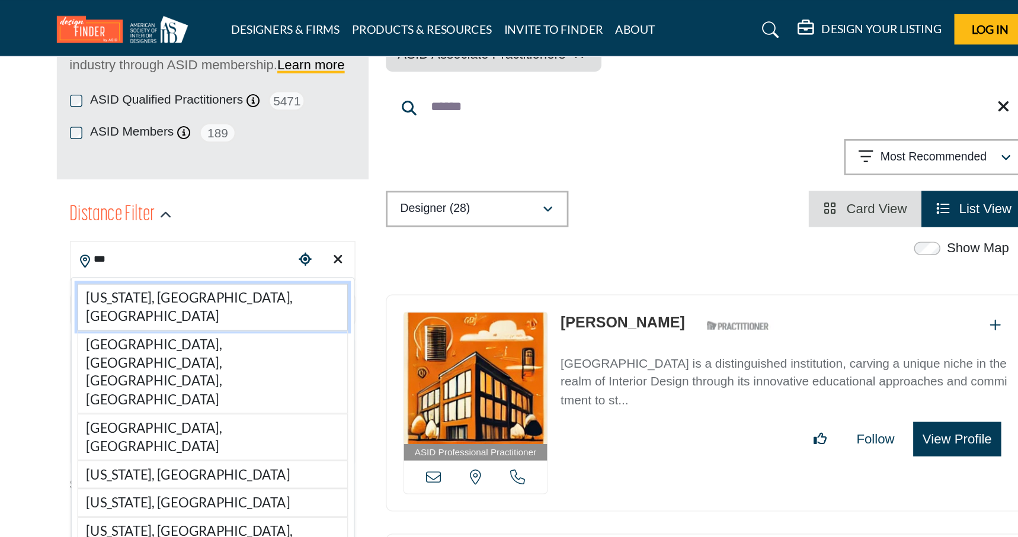
click at [249, 207] on li "New York, NY, USA" at bounding box center [272, 221] width 195 height 34
type input "**********"
type input "***"
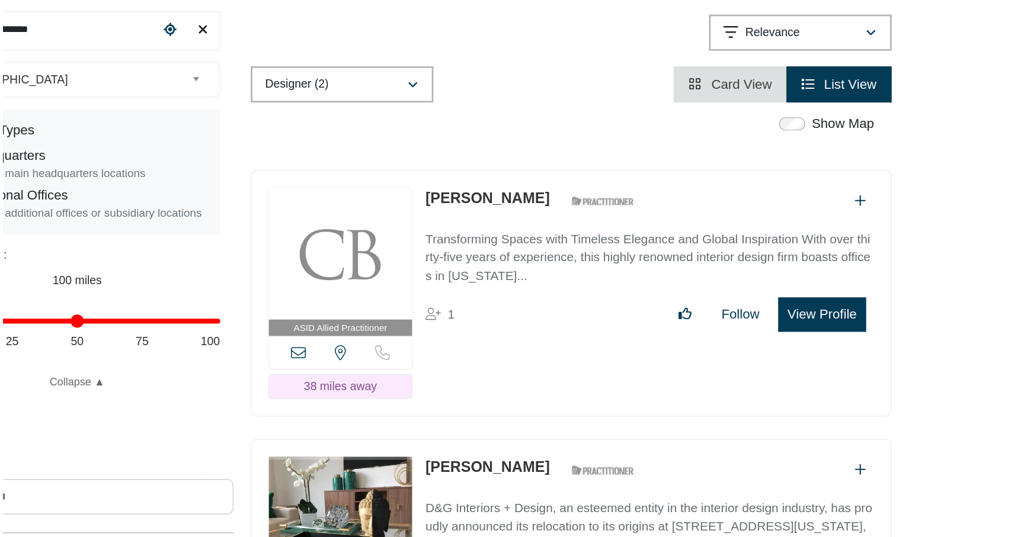
scroll to position [220, 0]
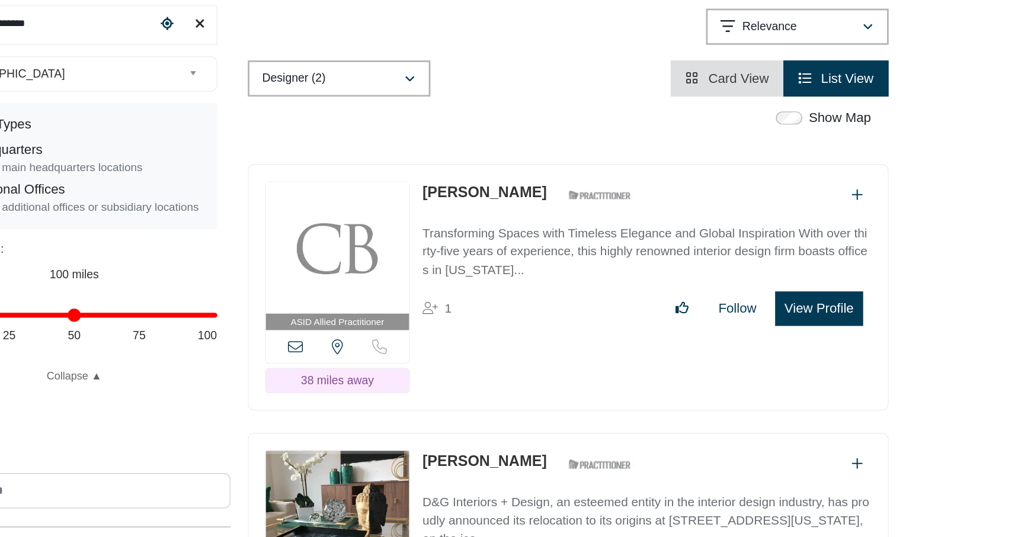
click at [802, 360] on button "View Profile" at bounding box center [808, 372] width 63 height 25
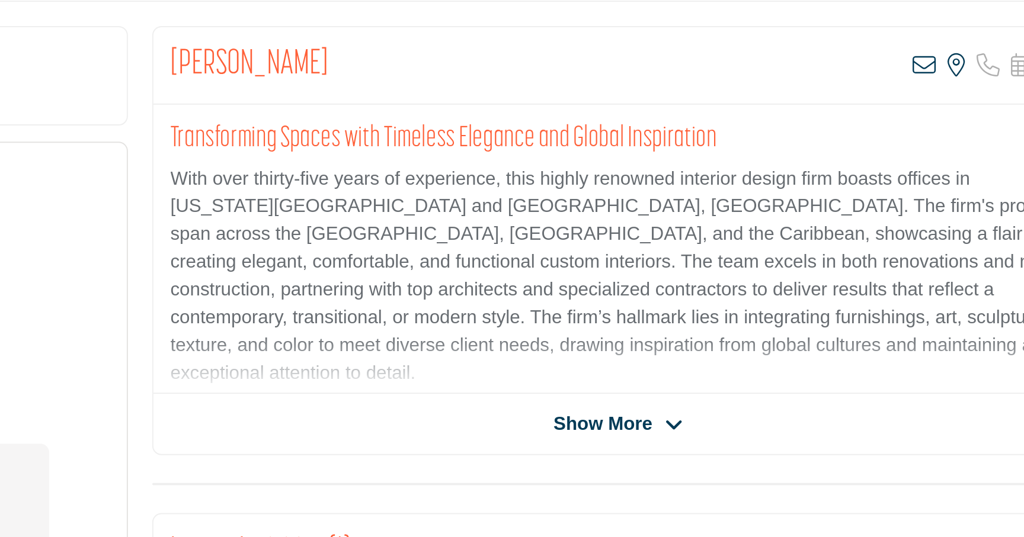
click at [789, 430] on span "Show More" at bounding box center [768, 434] width 50 height 14
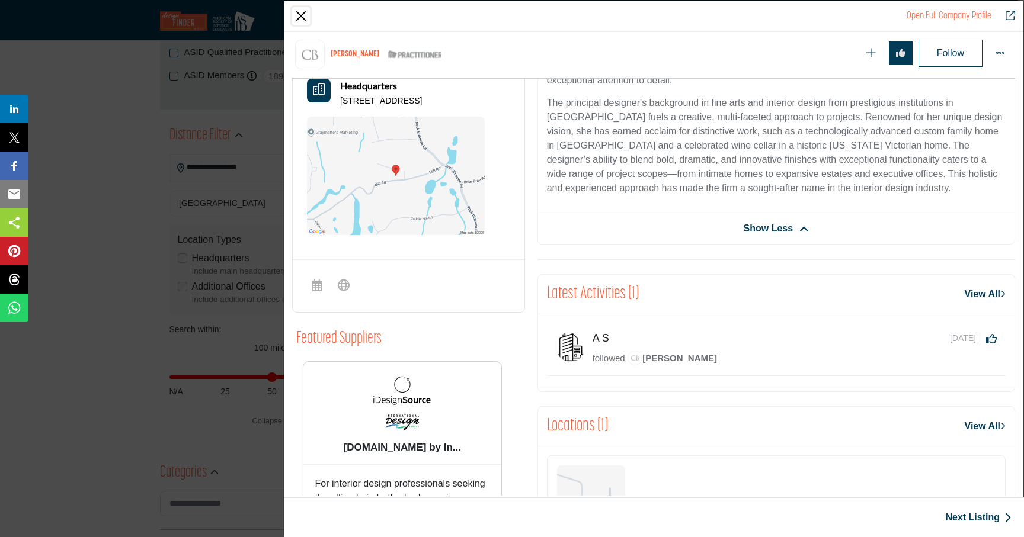
click at [302, 13] on button "Close" at bounding box center [301, 16] width 18 height 18
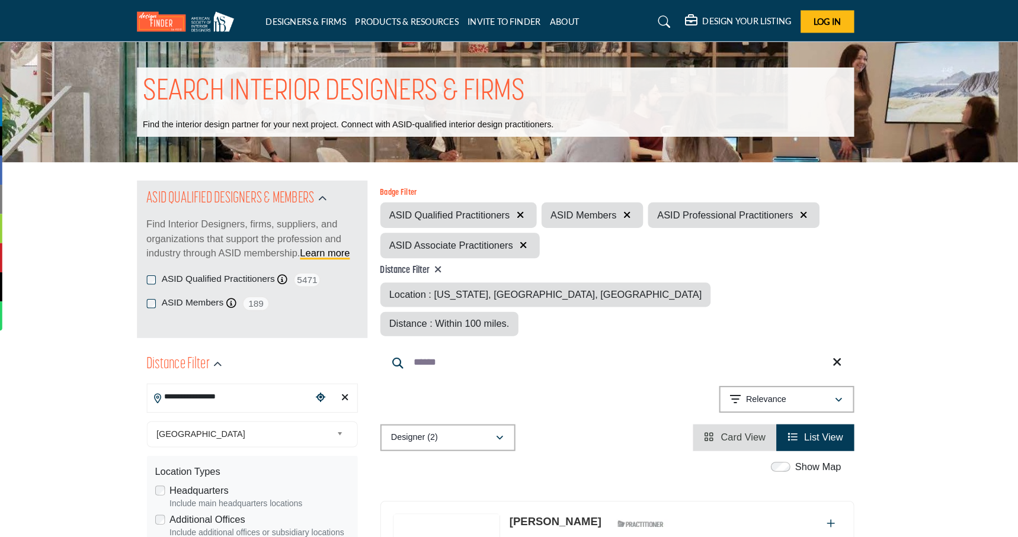
scroll to position [0, 0]
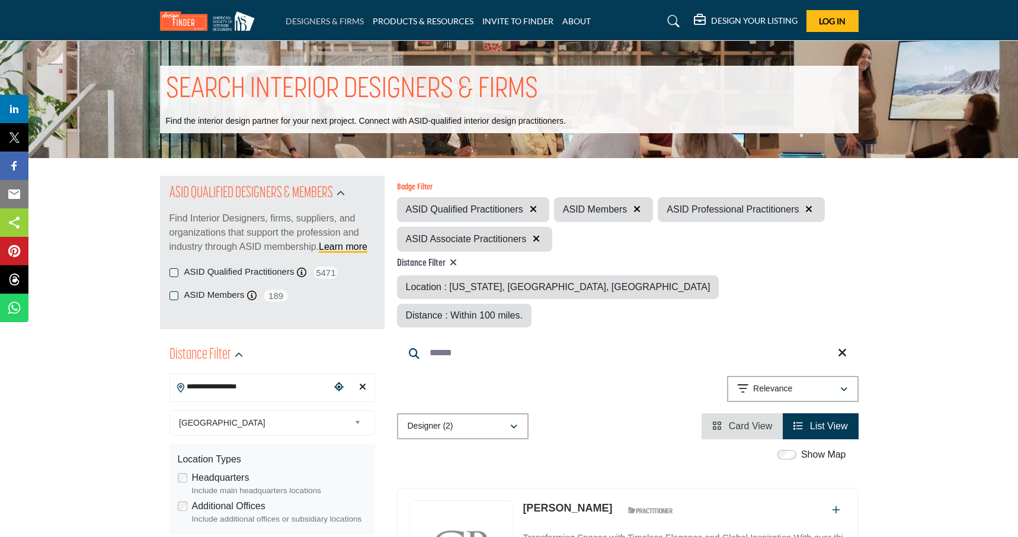
click at [342, 20] on link "DESIGNERS & FIRMS" at bounding box center [325, 21] width 78 height 10
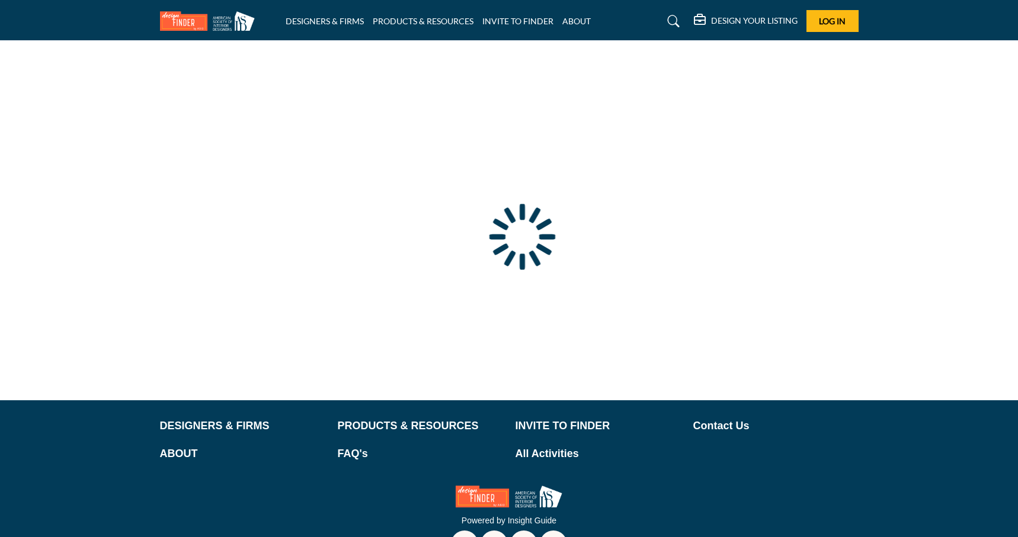
click at [0, 0] on div at bounding box center [0, 0] width 0 height 0
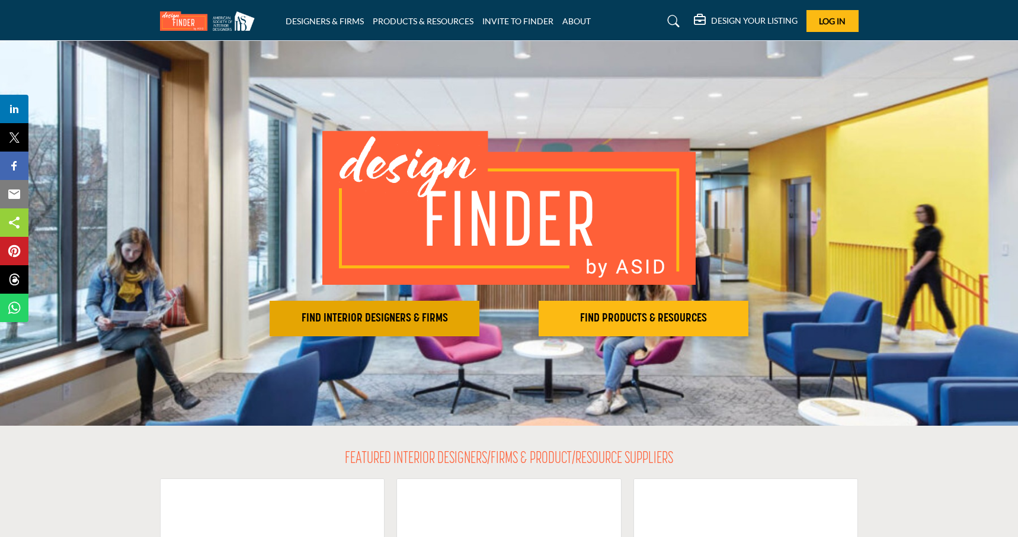
click at [385, 325] on h2 "FIND INTERIOR DESIGNERS & FIRMS" at bounding box center [374, 319] width 203 height 14
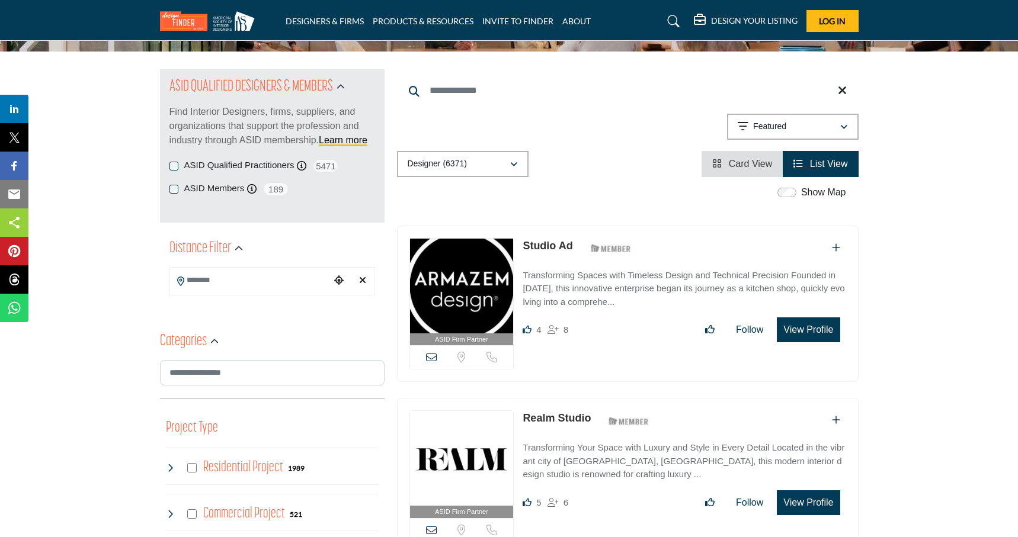
scroll to position [108, 0]
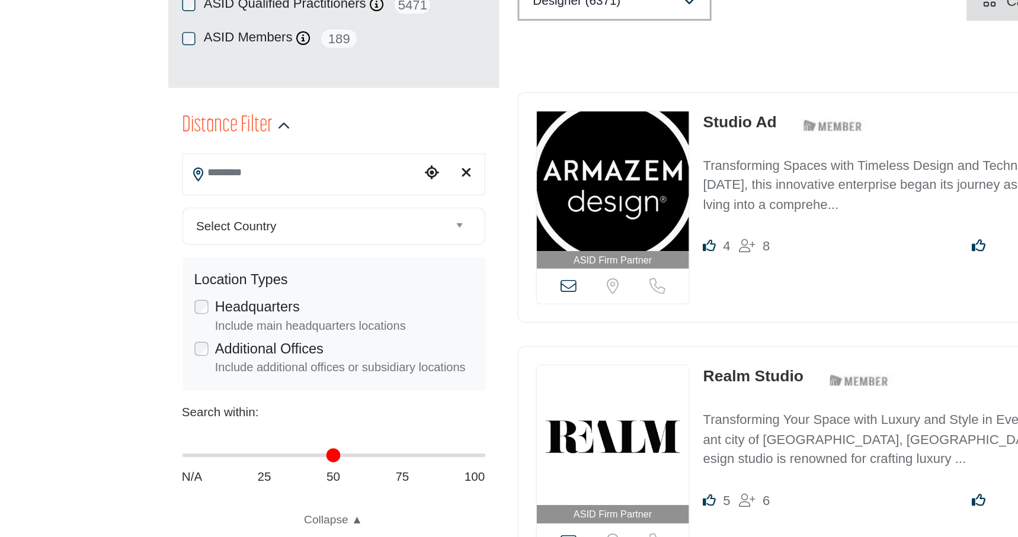
click at [232, 279] on input "Search Location" at bounding box center [250, 278] width 160 height 23
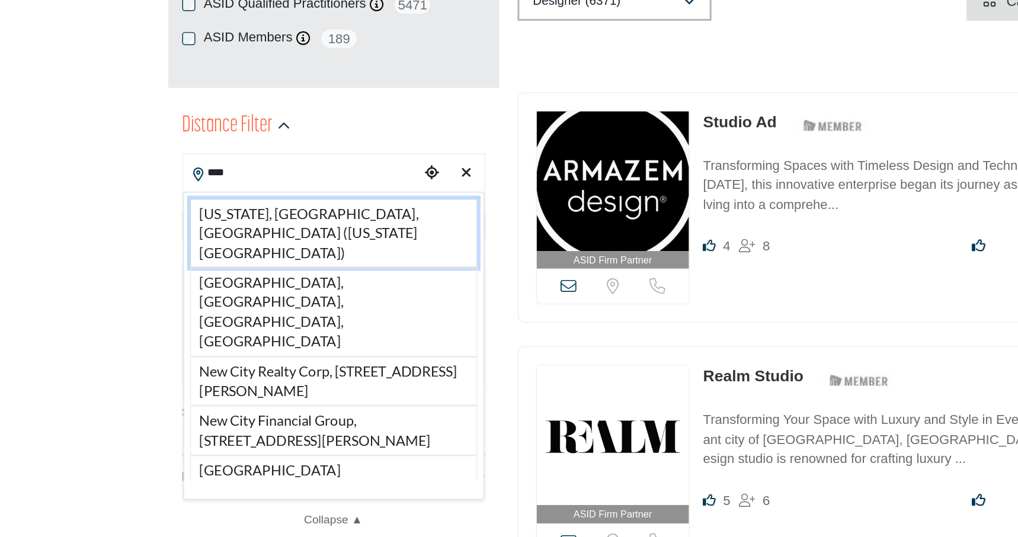
click at [237, 310] on li "New York, NY, USA (New York County)" at bounding box center [272, 319] width 195 height 47
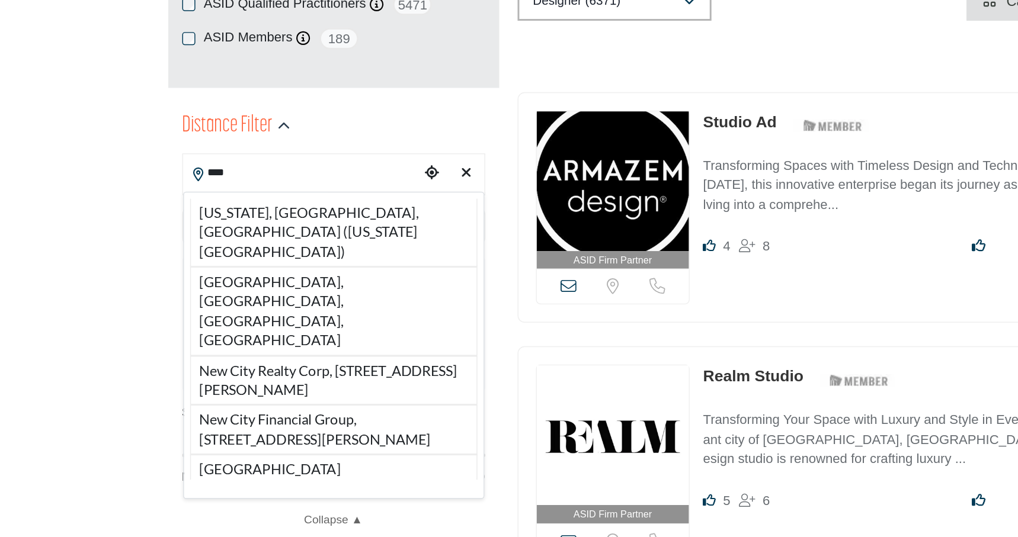
type input "**********"
type input "***"
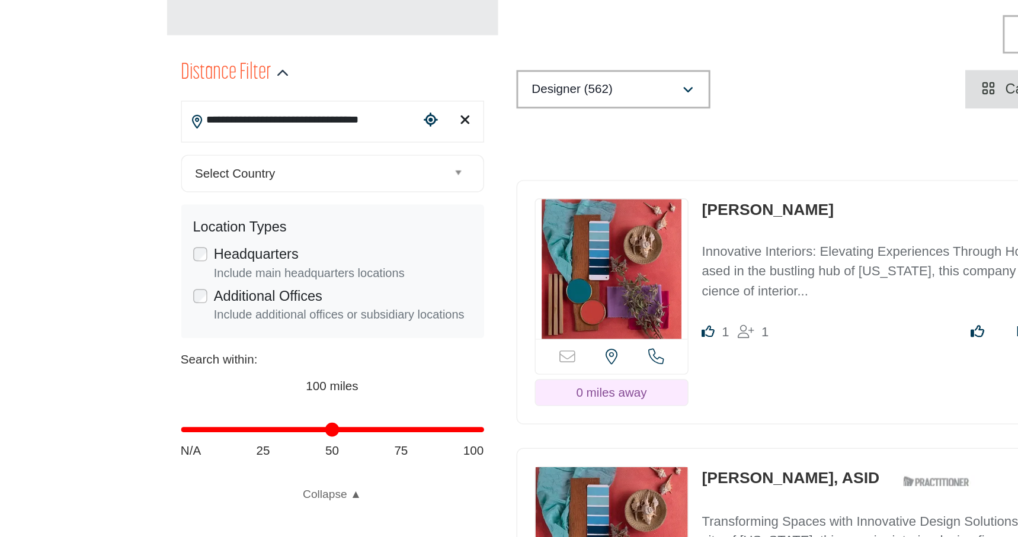
scroll to position [135, 0]
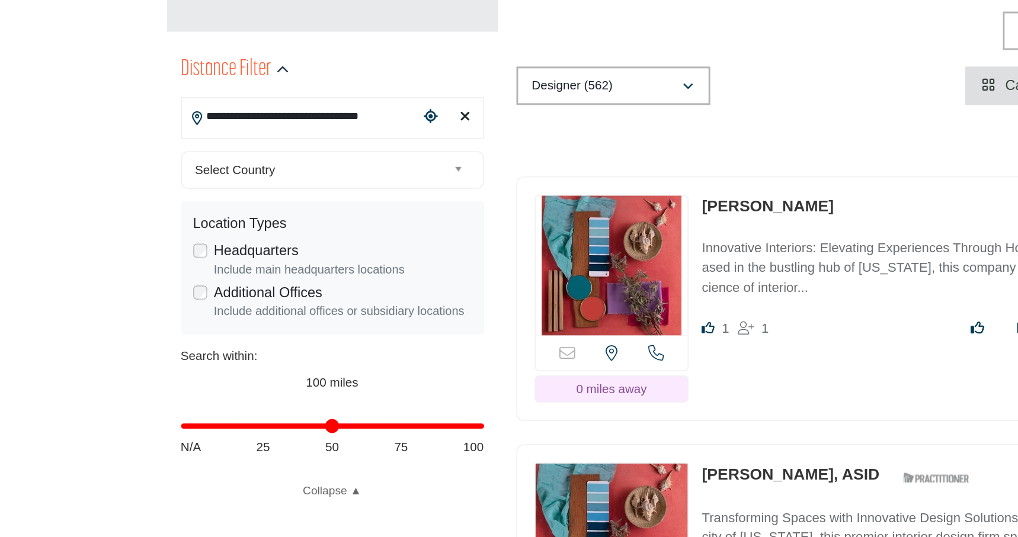
click at [239, 289] on span "Select Country" at bounding box center [264, 288] width 171 height 14
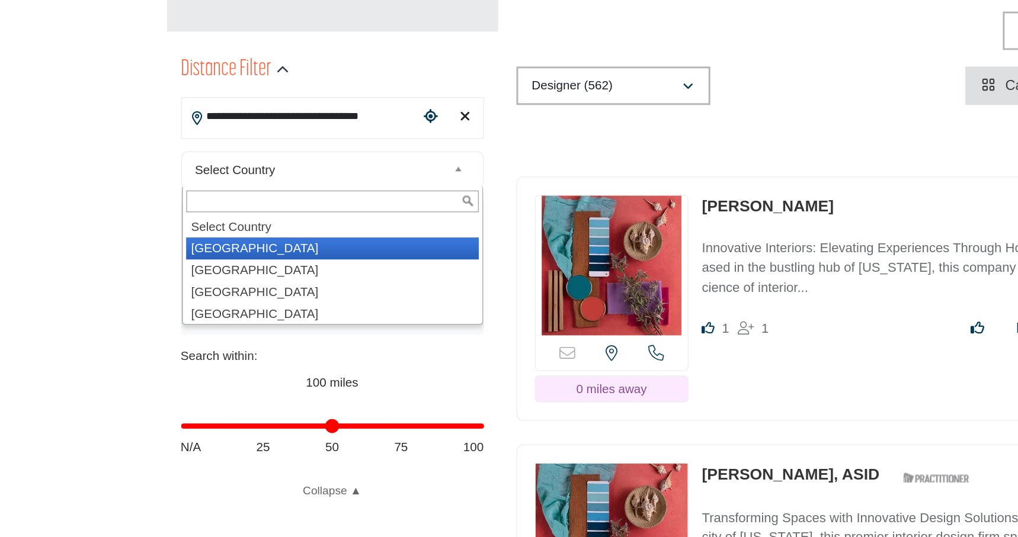
click at [224, 337] on li "[GEOGRAPHIC_DATA]" at bounding box center [272, 341] width 199 height 15
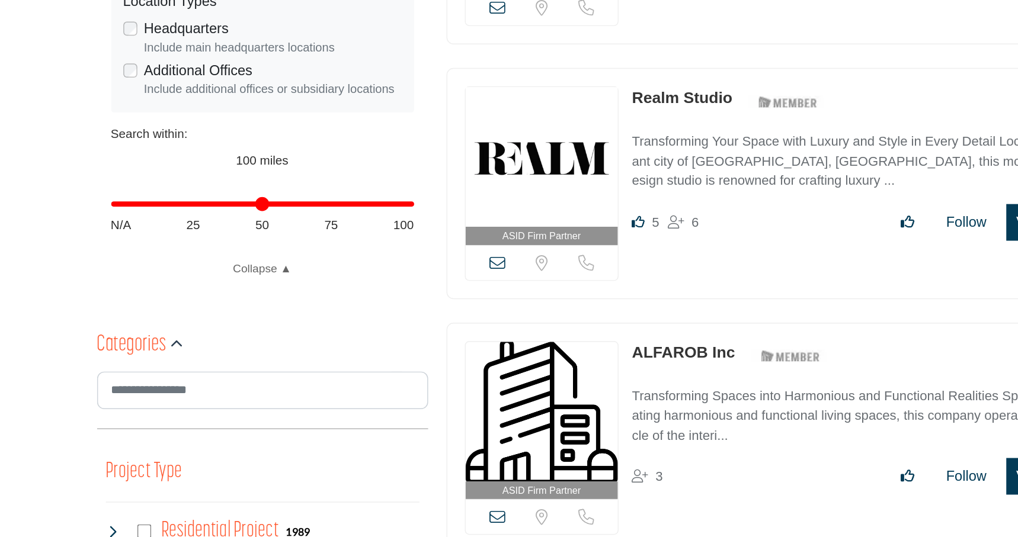
scroll to position [289, 0]
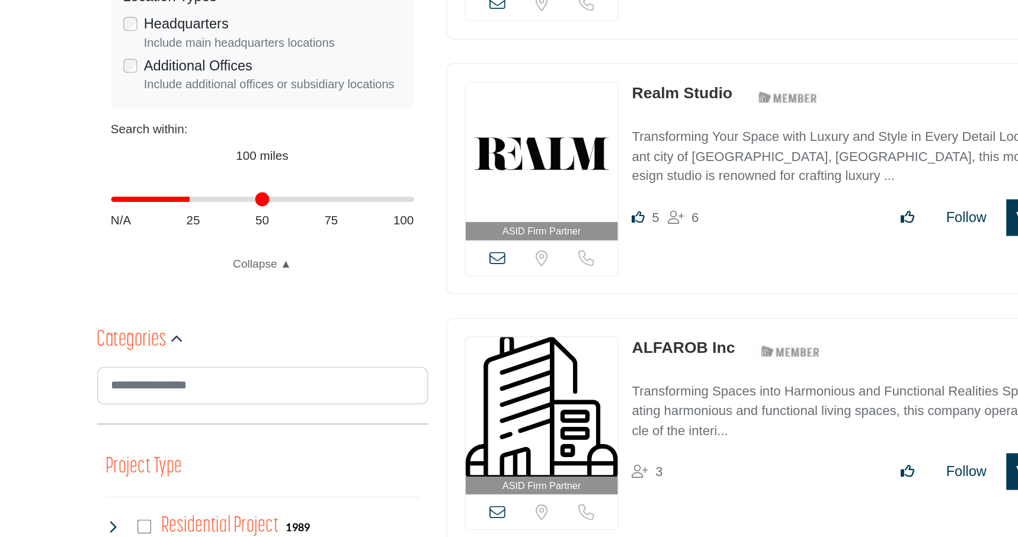
drag, startPoint x: 369, startPoint y: 308, endPoint x: 225, endPoint y: 313, distance: 144.1
type input "**"
click at [225, 309] on input "Distance in miles" at bounding box center [272, 308] width 206 height 2
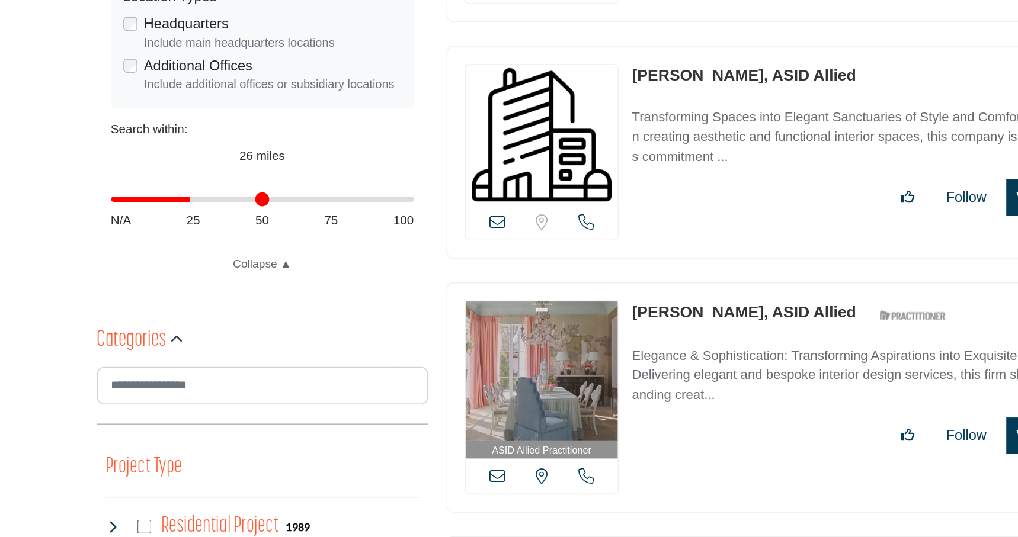
scroll to position [470, 0]
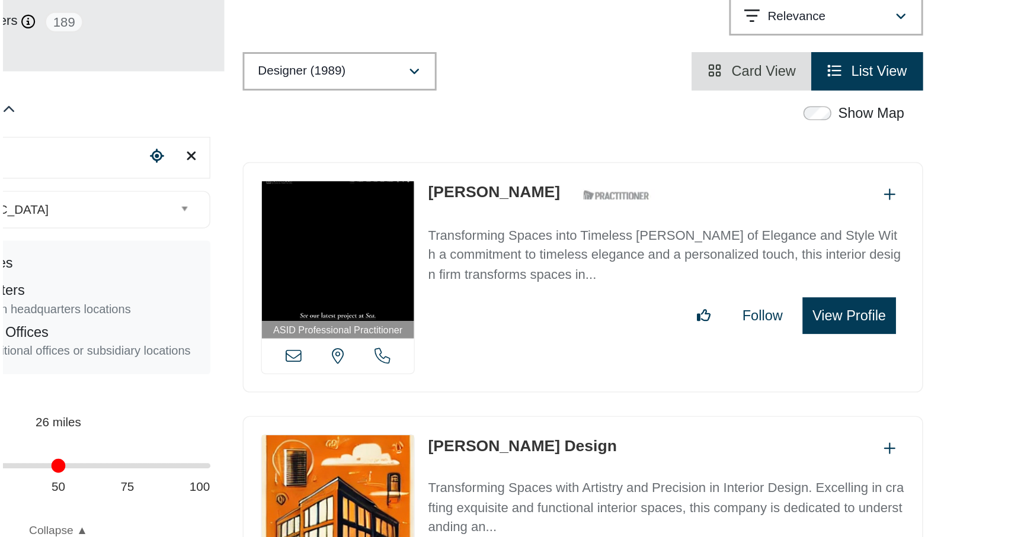
scroll to position [110, 0]
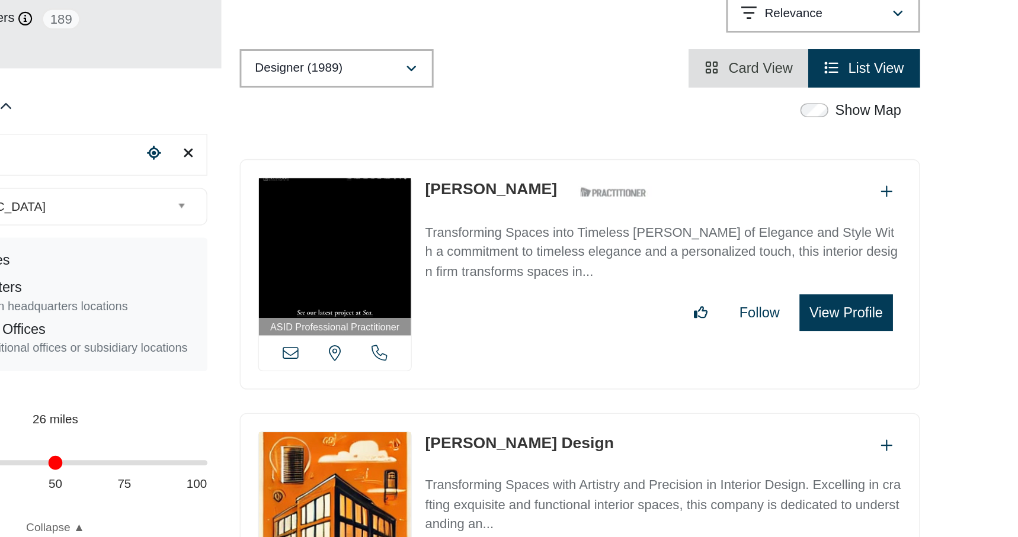
click at [811, 380] on button "View Profile" at bounding box center [808, 385] width 63 height 25
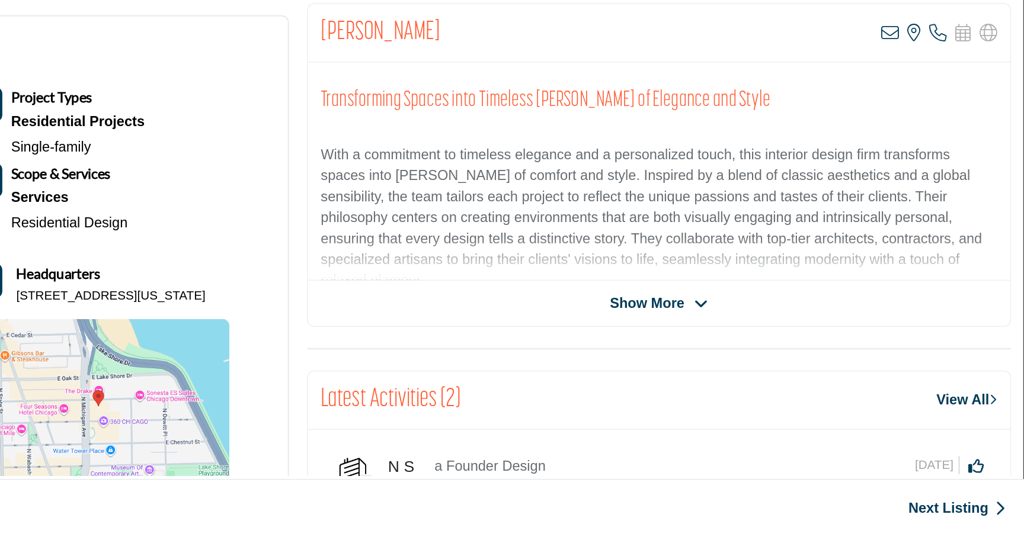
scroll to position [109, 0]
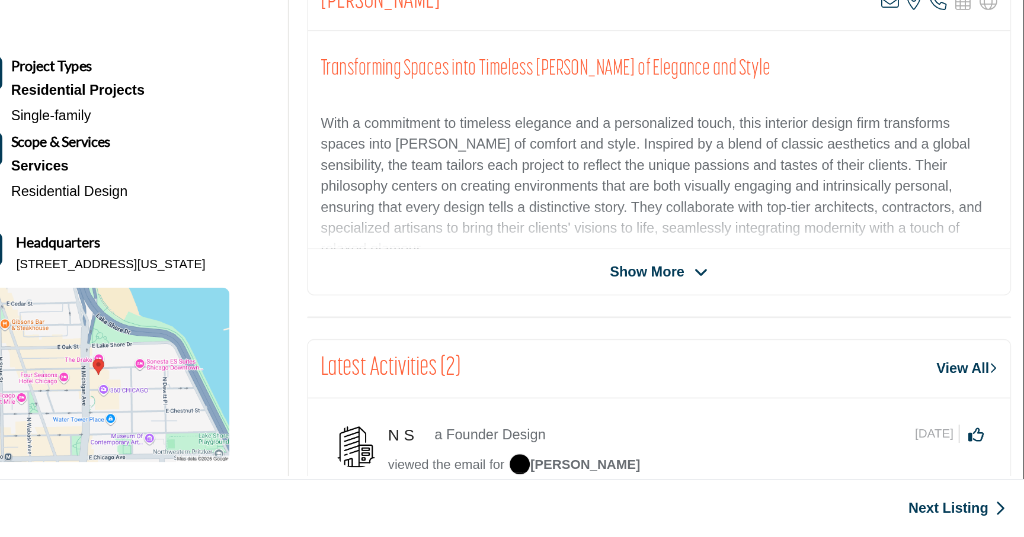
click at [757, 351] on span "Show More" at bounding box center [768, 357] width 50 height 14
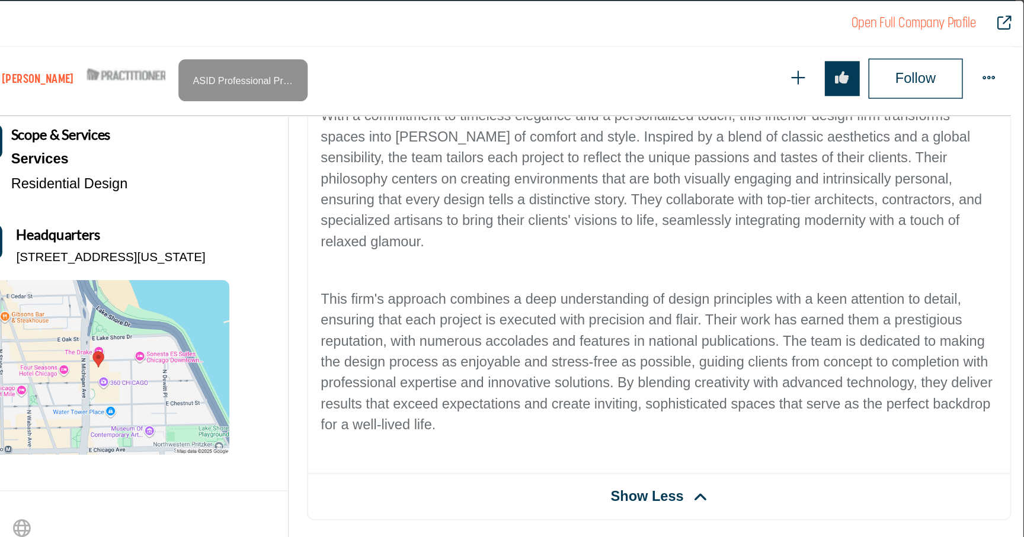
scroll to position [341, 0]
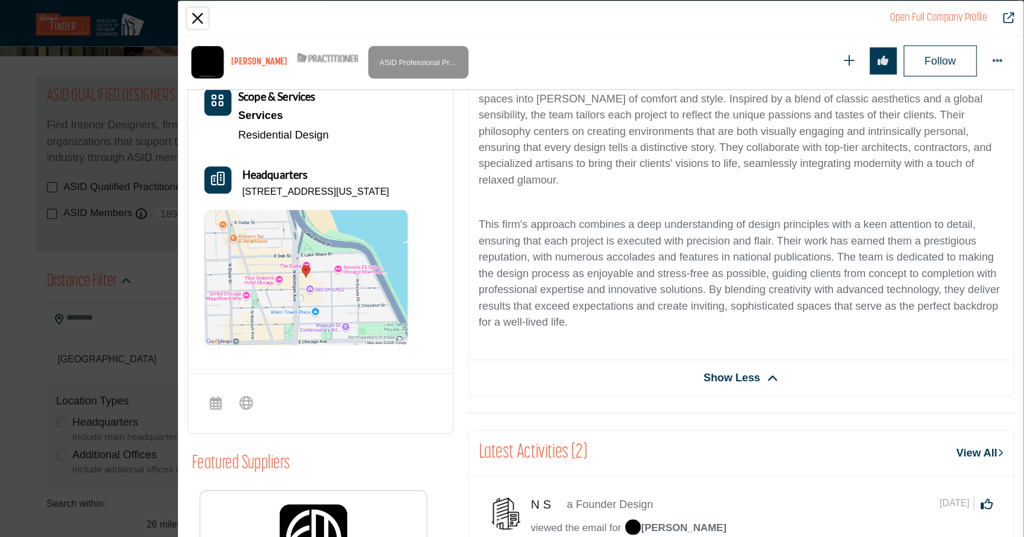
click at [303, 14] on button "Close" at bounding box center [301, 16] width 18 height 18
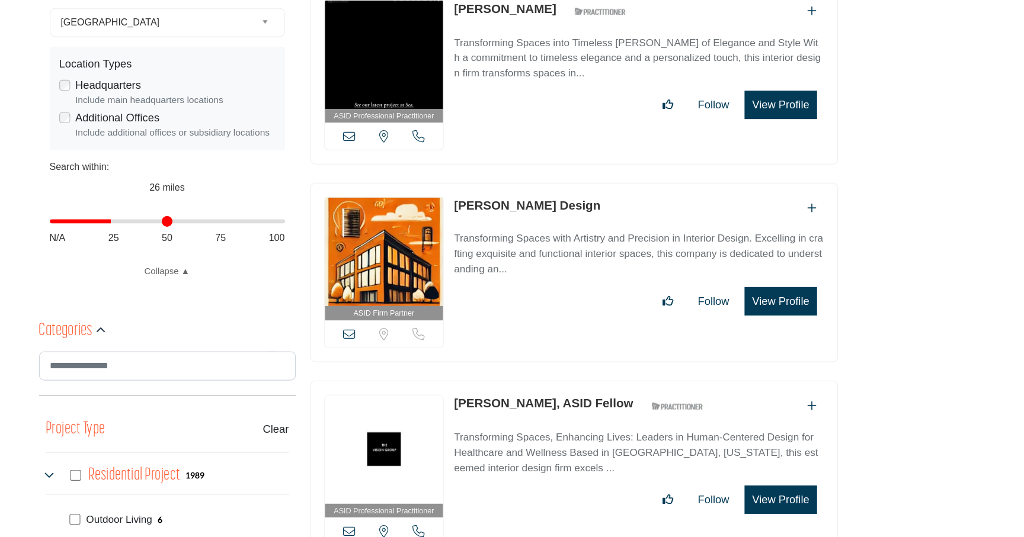
scroll to position [337, 0]
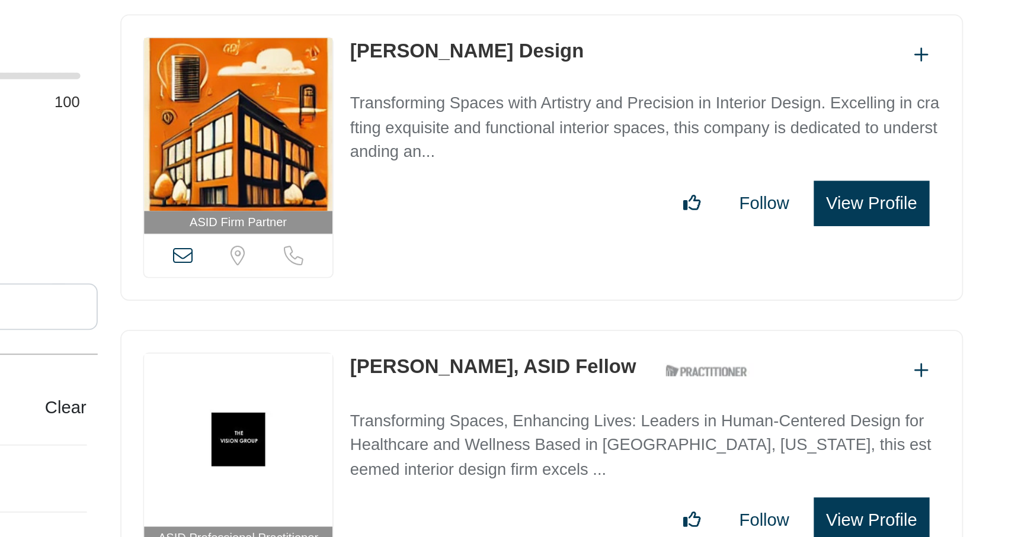
click at [794, 327] on button "View Profile" at bounding box center [808, 330] width 63 height 25
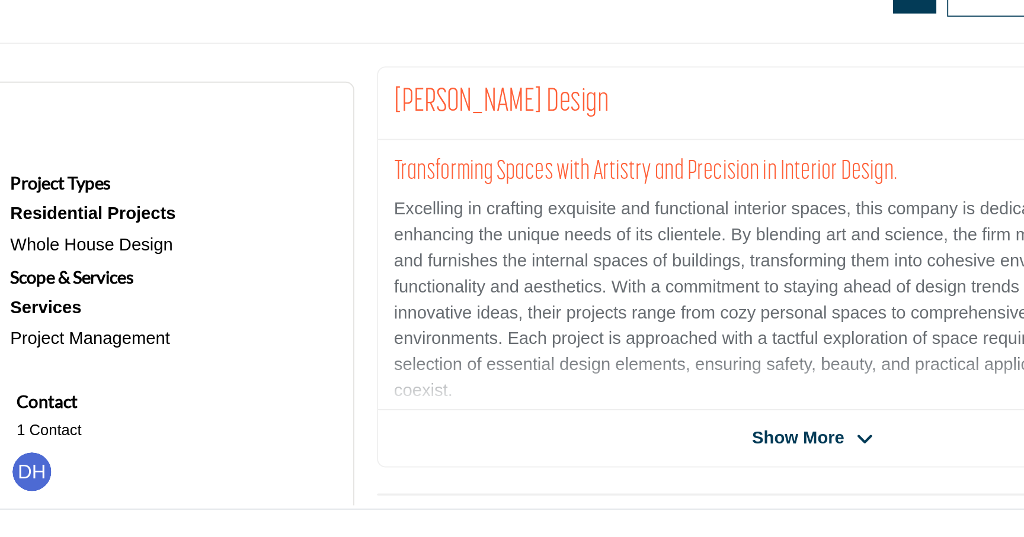
click at [777, 452] on span "Show More" at bounding box center [768, 459] width 50 height 14
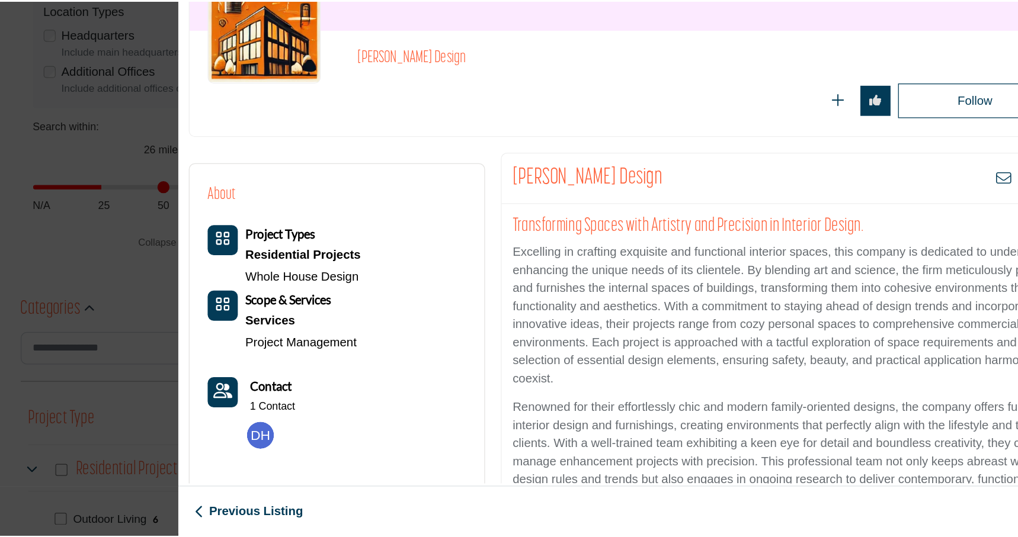
scroll to position [0, 0]
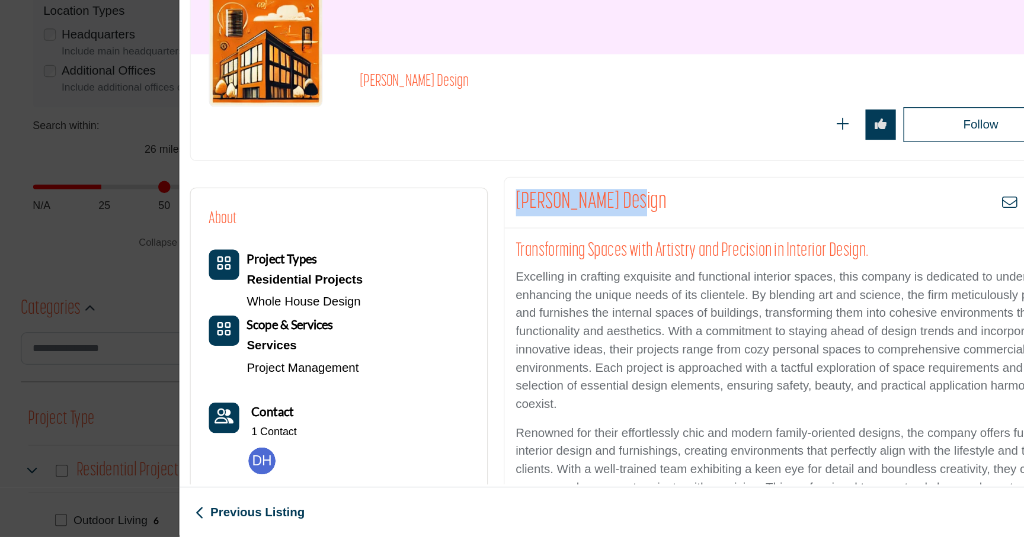
drag, startPoint x: 639, startPoint y: 274, endPoint x: 539, endPoint y: 273, distance: 100.2
click at [539, 273] on div "Smith-Hall Design View email address of this listing Sorry, but we don't have a…" at bounding box center [776, 276] width 476 height 40
copy h2 "Smith-Hall Design"
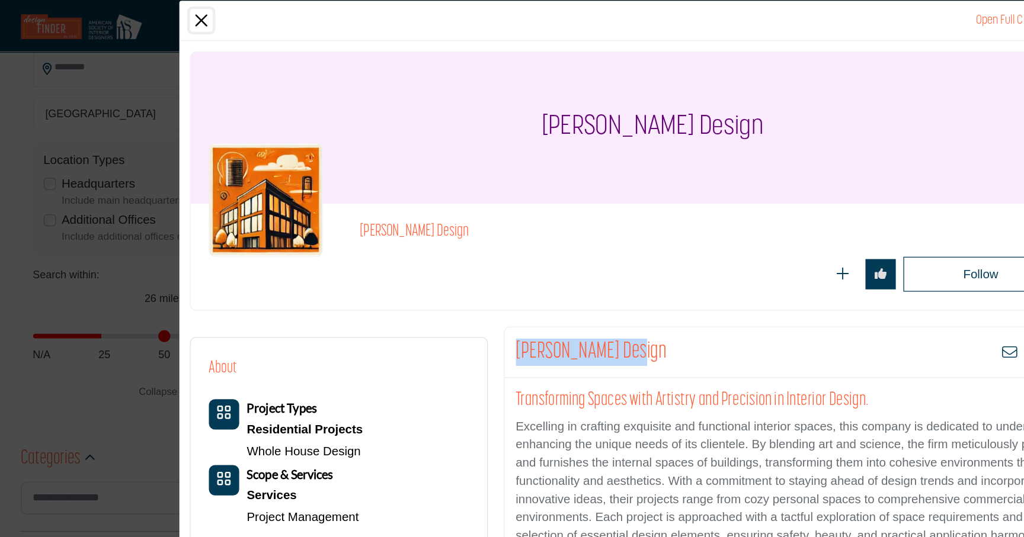
click at [302, 14] on button "Close" at bounding box center [301, 16] width 18 height 18
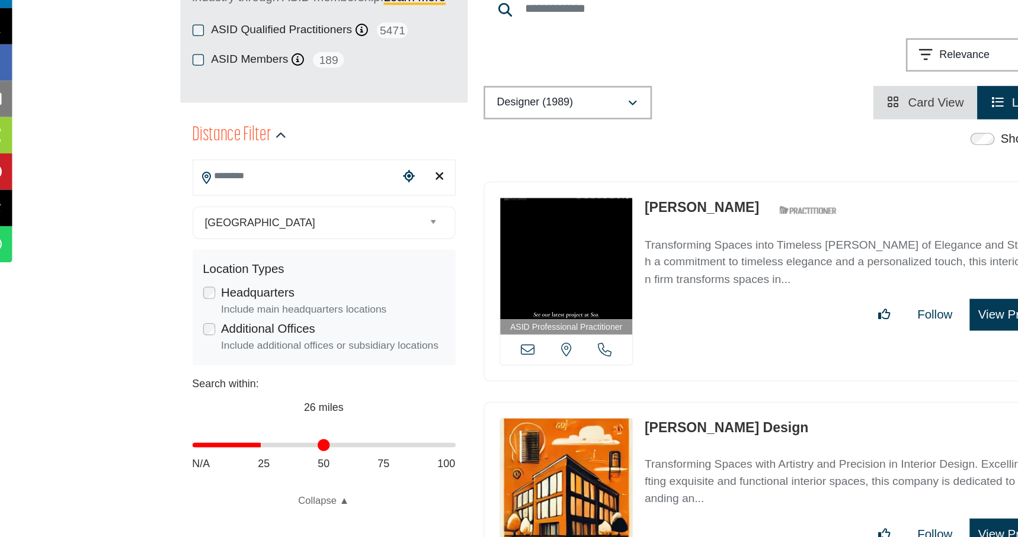
scroll to position [142, 0]
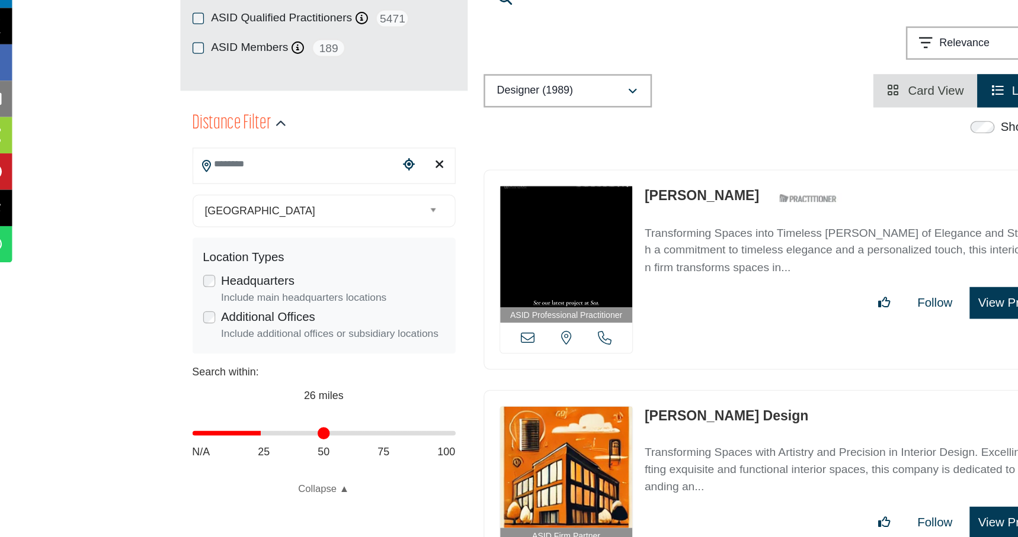
click at [219, 242] on input "Search Location" at bounding box center [250, 245] width 160 height 23
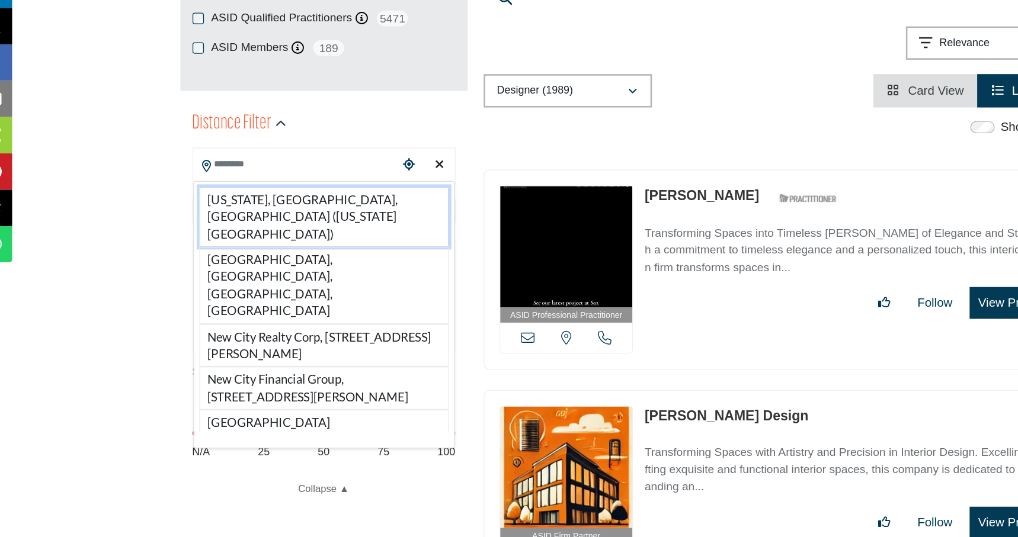
click at [219, 274] on li "New York, NY, USA (New York County)" at bounding box center [272, 286] width 195 height 47
type input "**********"
type input "***"
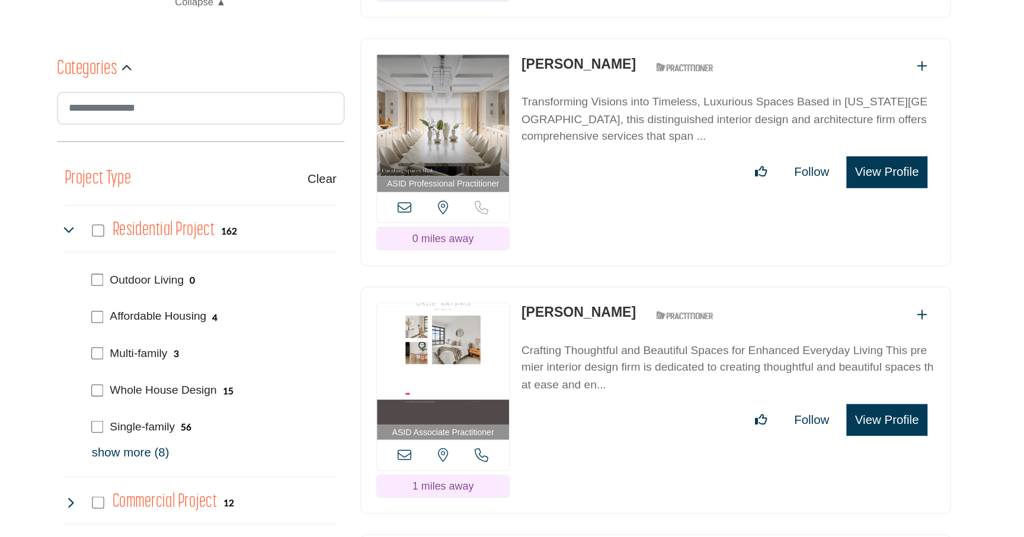
scroll to position [524, 0]
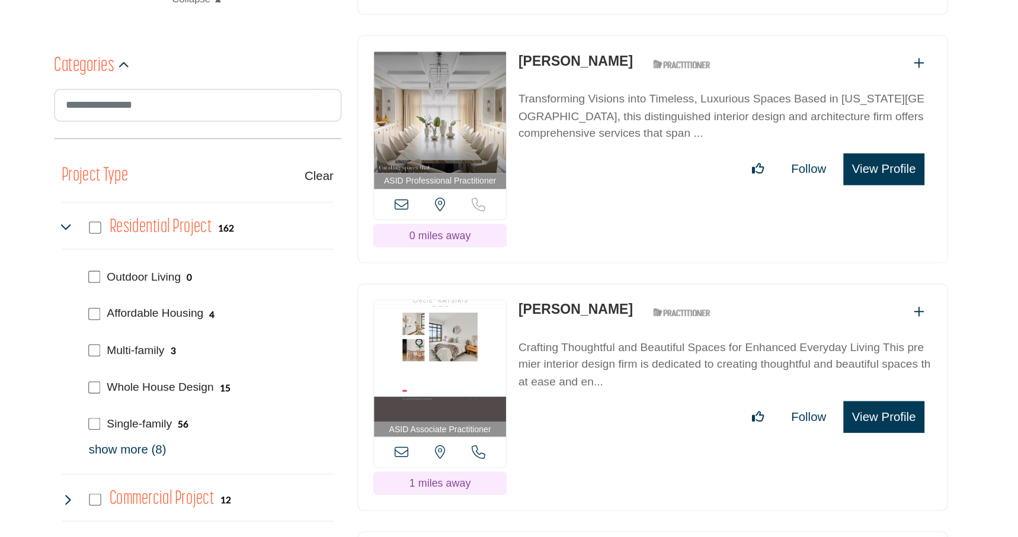
click at [796, 431] on button "View Profile" at bounding box center [808, 443] width 63 height 25
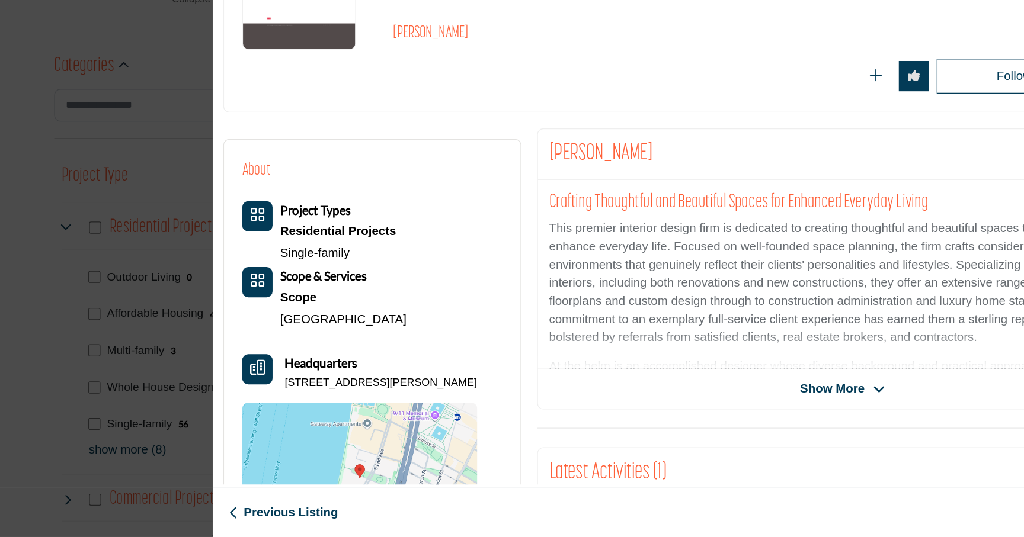
scroll to position [43, 0]
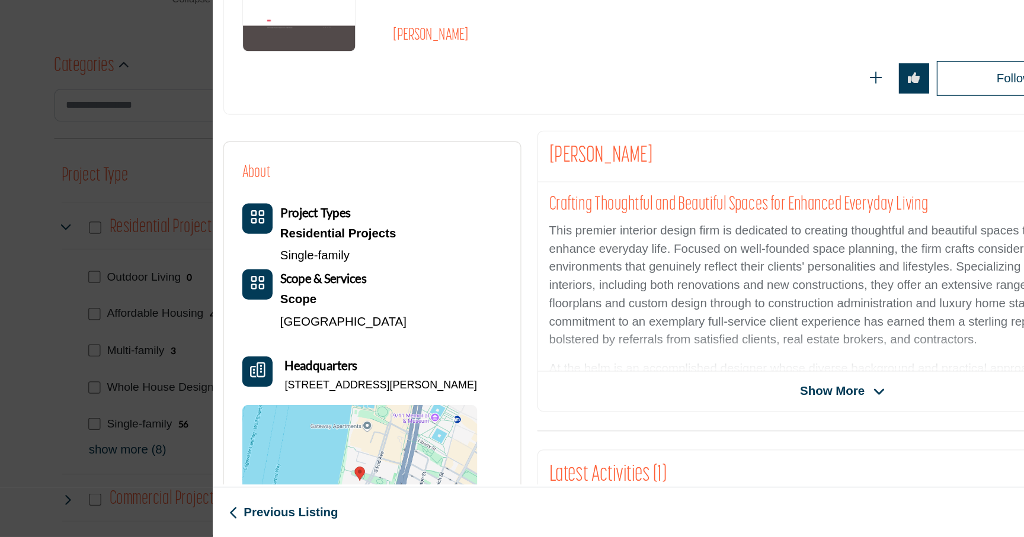
click at [791, 428] on div "Melinda Orlie-Katsiris View email address of this listing View the location of …" at bounding box center [776, 329] width 478 height 220
click at [766, 417] on span "Show More" at bounding box center [768, 423] width 50 height 14
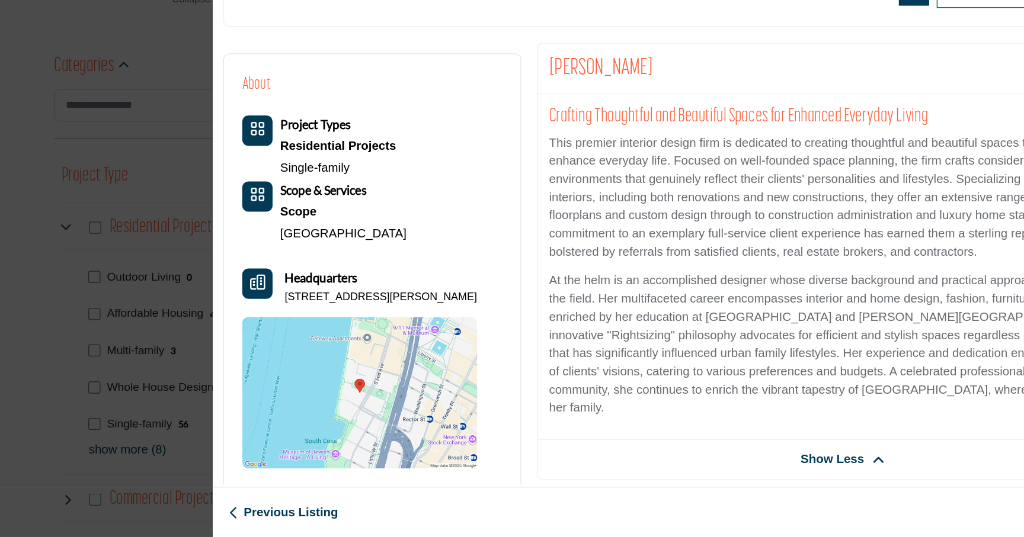
scroll to position [0, 0]
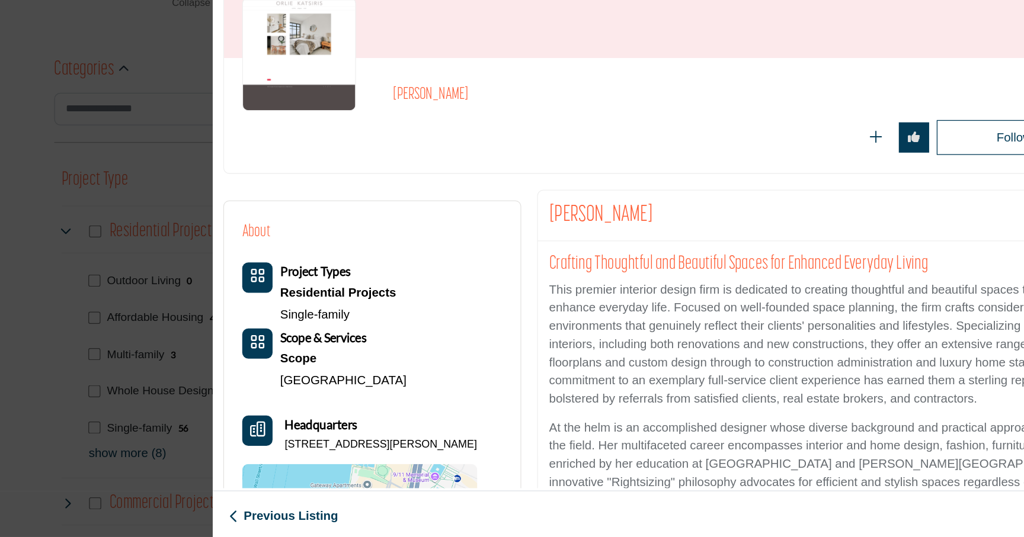
click at [455, 191] on h2 "[PERSON_NAME]" at bounding box center [588, 188] width 326 height 15
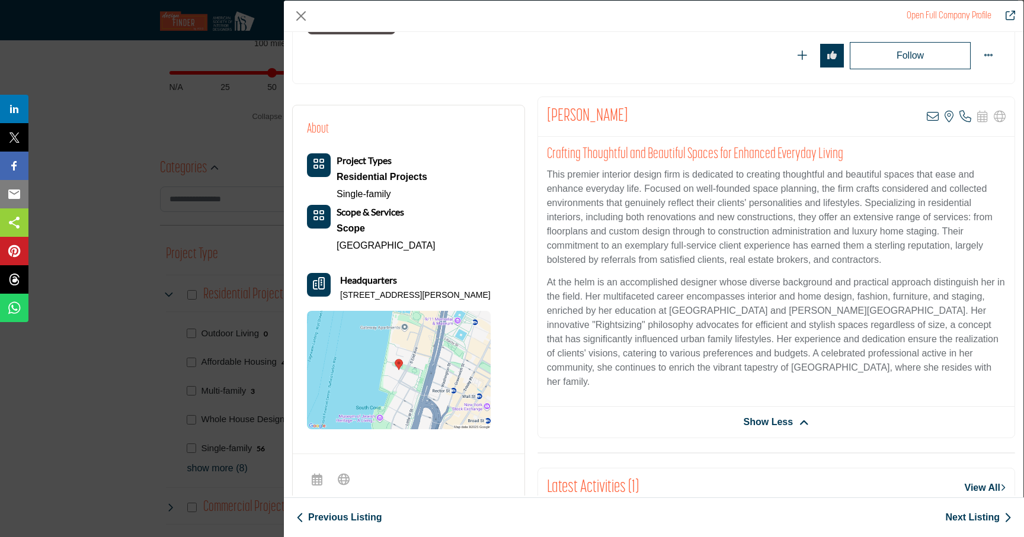
scroll to position [146, 0]
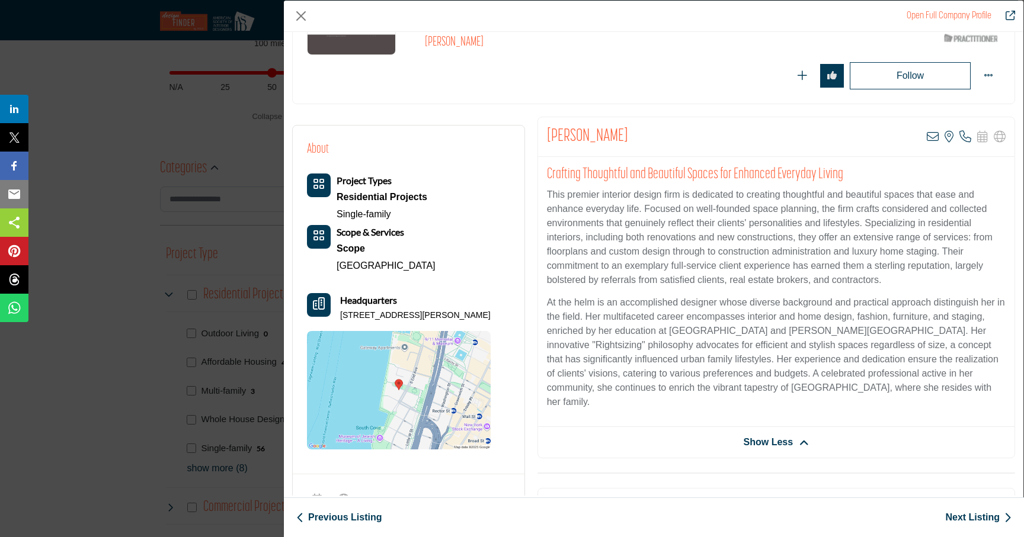
drag, startPoint x: 660, startPoint y: 135, endPoint x: 527, endPoint y: 137, distance: 133.4
click at [527, 137] on div "About Project Types Residential Projects Single-family Scope & Services Scope 2" at bounding box center [653, 454] width 735 height 675
click at [658, 124] on div "Melinda Orlie-Katsiris View email address of this listing View the location of …" at bounding box center [776, 137] width 476 height 40
drag, startPoint x: 655, startPoint y: 137, endPoint x: 546, endPoint y: 135, distance: 109.6
click at [546, 135] on div "Melinda Orlie-Katsiris View email address of this listing View the location of …" at bounding box center [776, 137] width 476 height 40
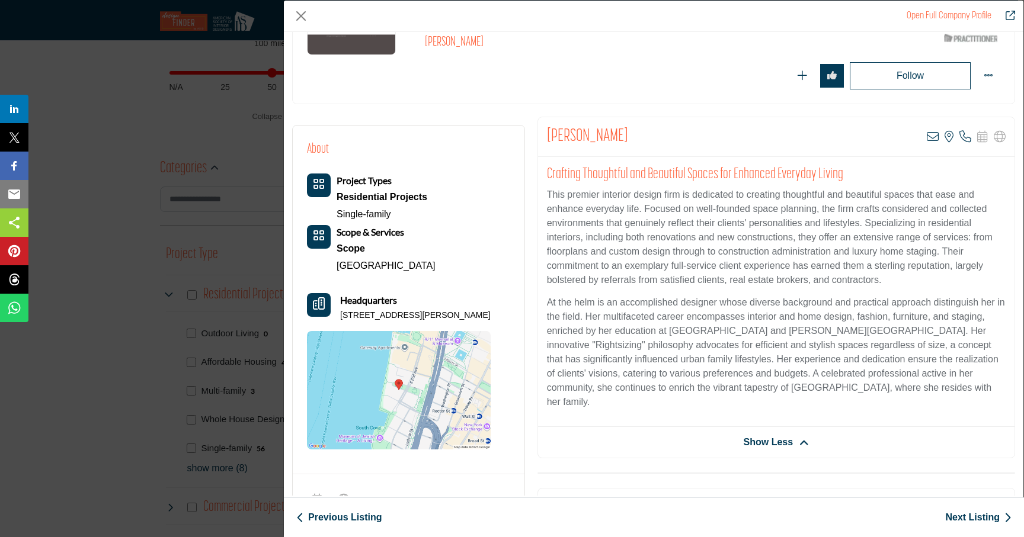
copy h2 "[PERSON_NAME]"
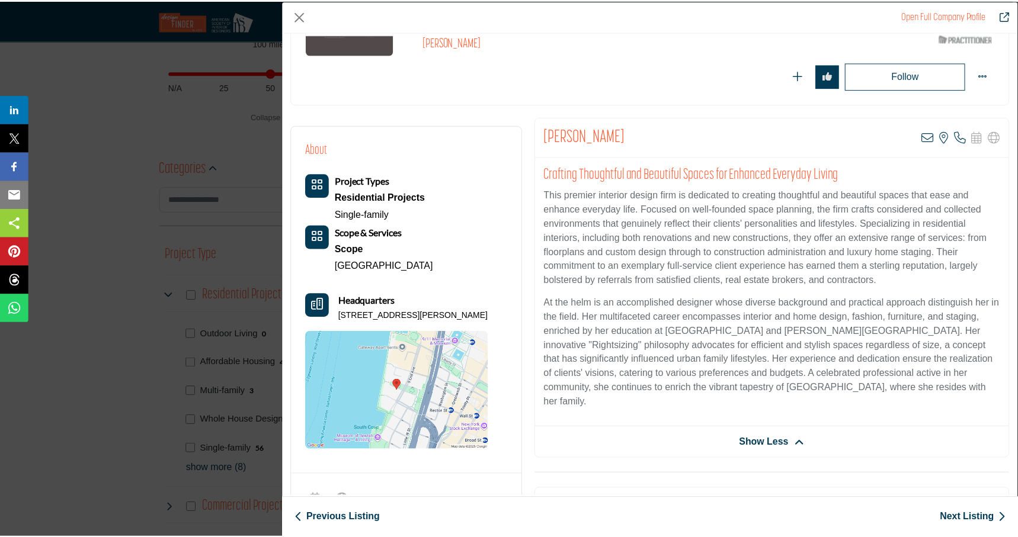
scroll to position [0, 0]
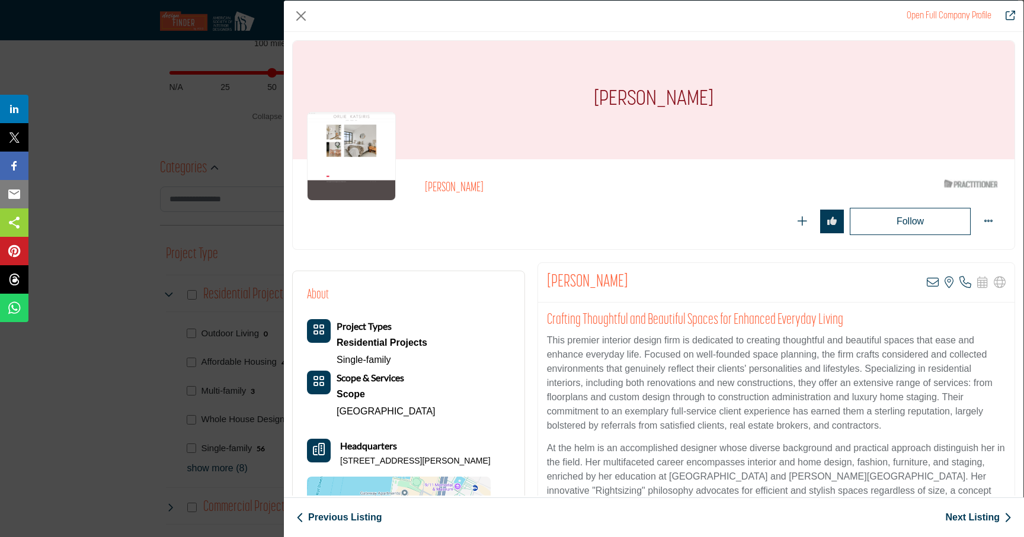
click at [664, 221] on div "Follow Following" at bounding box center [798, 221] width 403 height 27
click at [305, 14] on button "Close" at bounding box center [301, 16] width 18 height 18
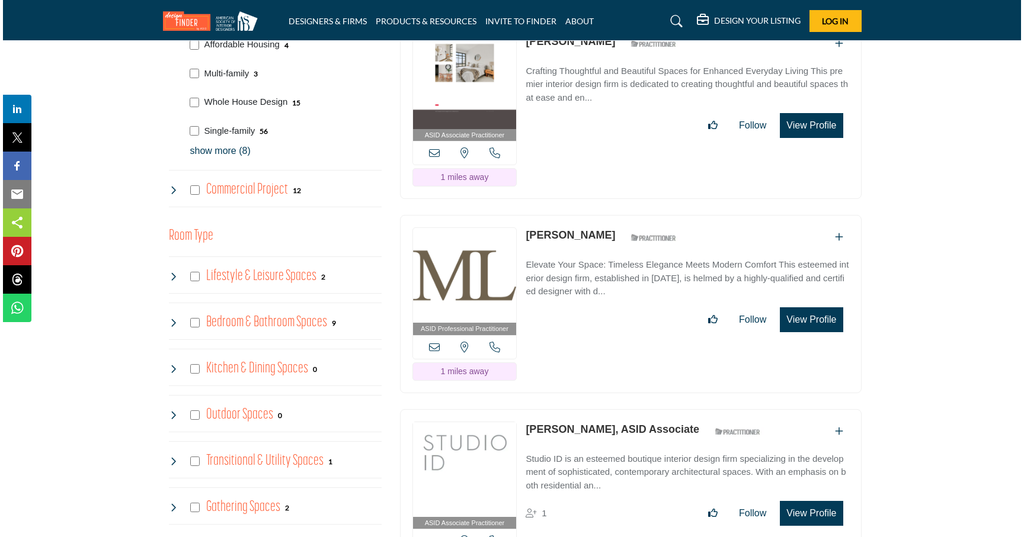
scroll to position [843, 0]
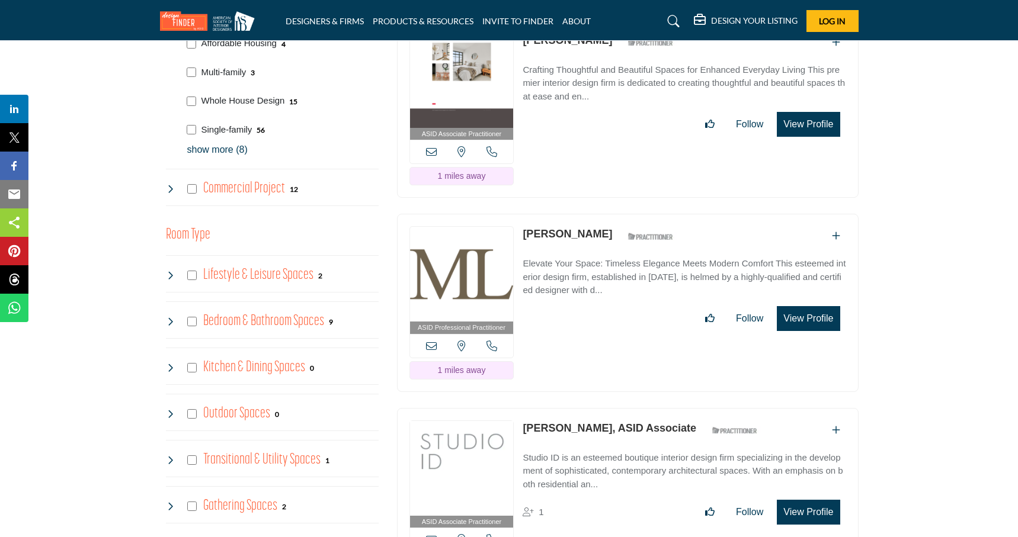
click at [813, 306] on button "View Profile" at bounding box center [808, 318] width 63 height 25
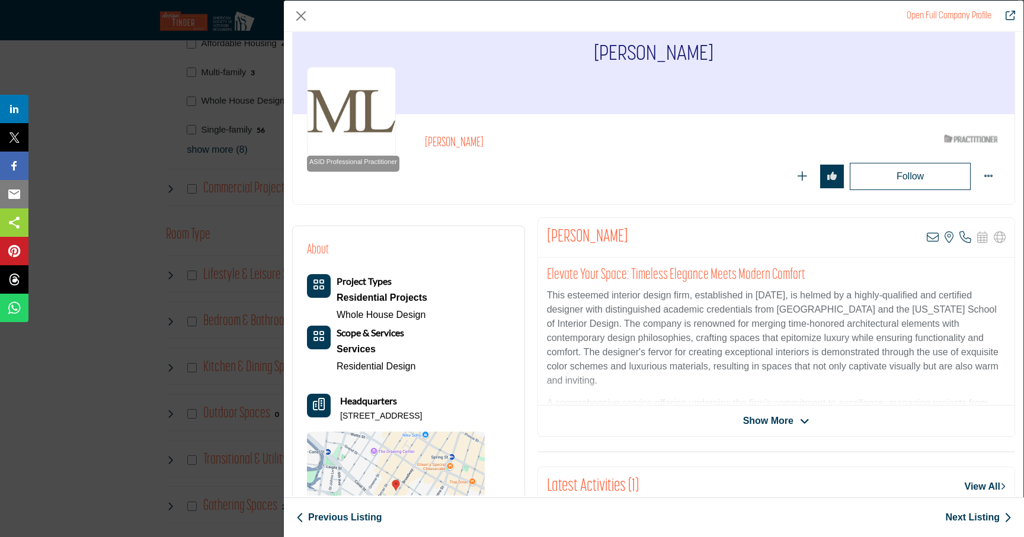
scroll to position [54, 0]
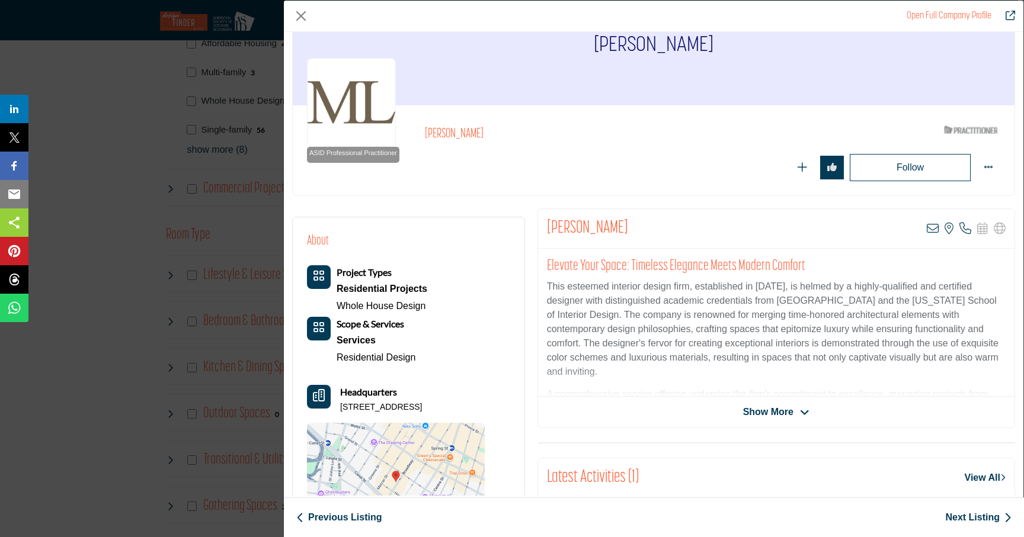
drag, startPoint x: 629, startPoint y: 226, endPoint x: 541, endPoint y: 225, distance: 88.3
click at [541, 225] on div "Mary-Lynn Ring View email address of this listing View the location of this lis…" at bounding box center [776, 229] width 476 height 40
copy h2 "[PERSON_NAME]"
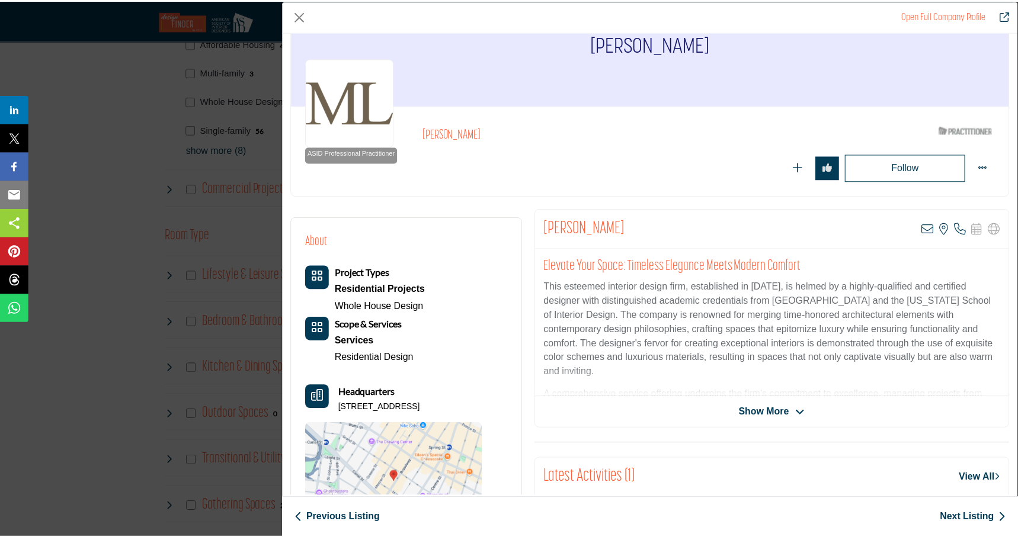
scroll to position [0, 0]
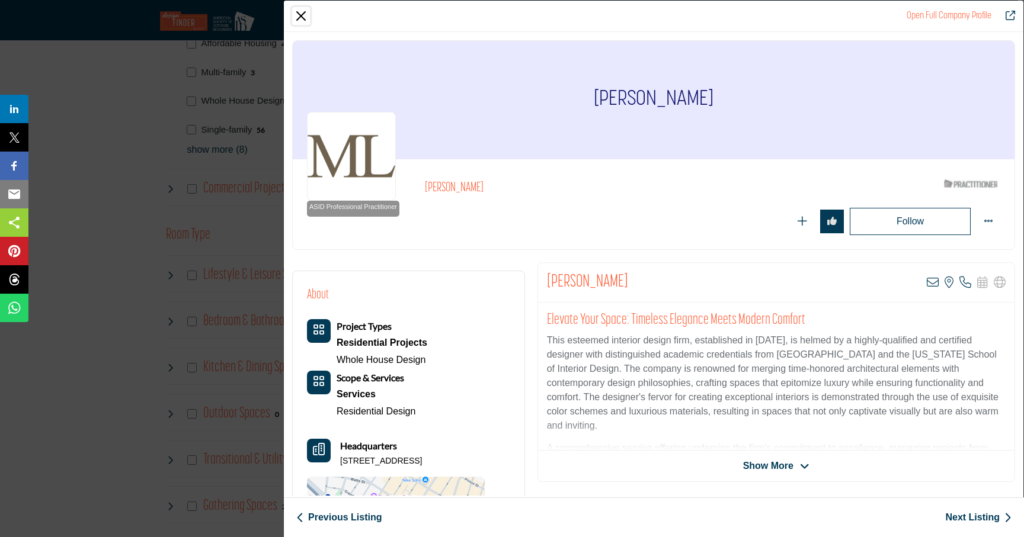
click at [296, 14] on button "Close" at bounding box center [301, 16] width 18 height 18
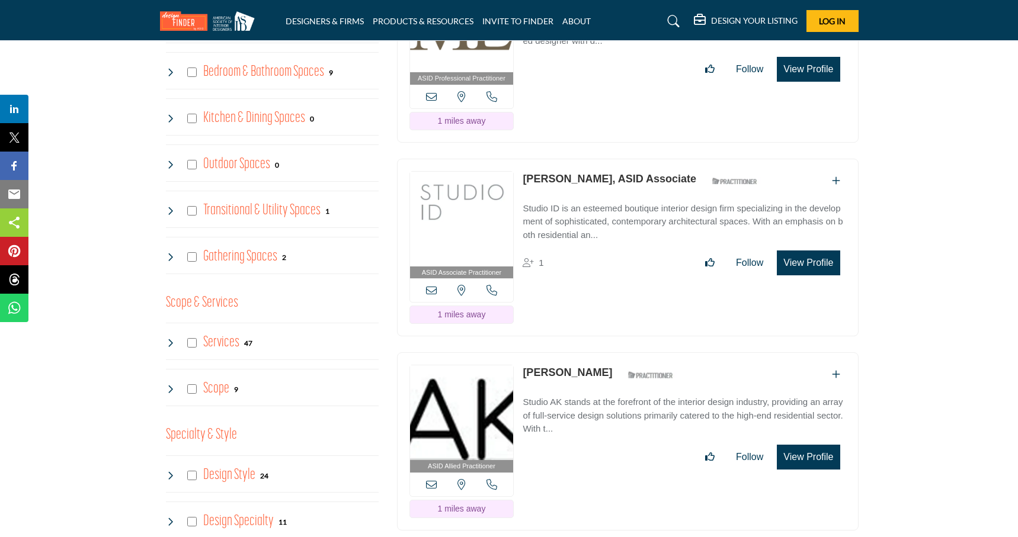
scroll to position [1094, 0]
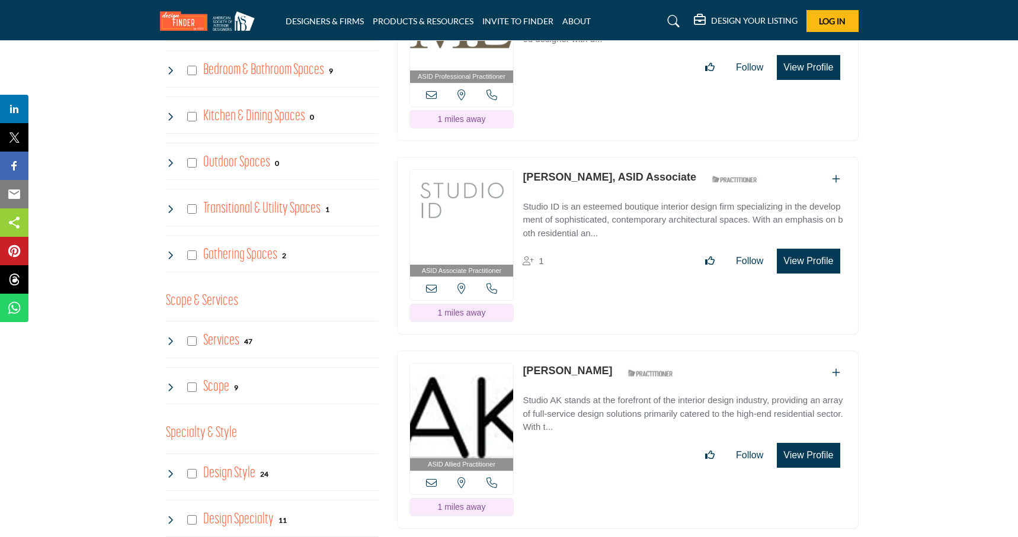
click at [663, 171] on link "[PERSON_NAME], ASID Associate" at bounding box center [610, 177] width 174 height 12
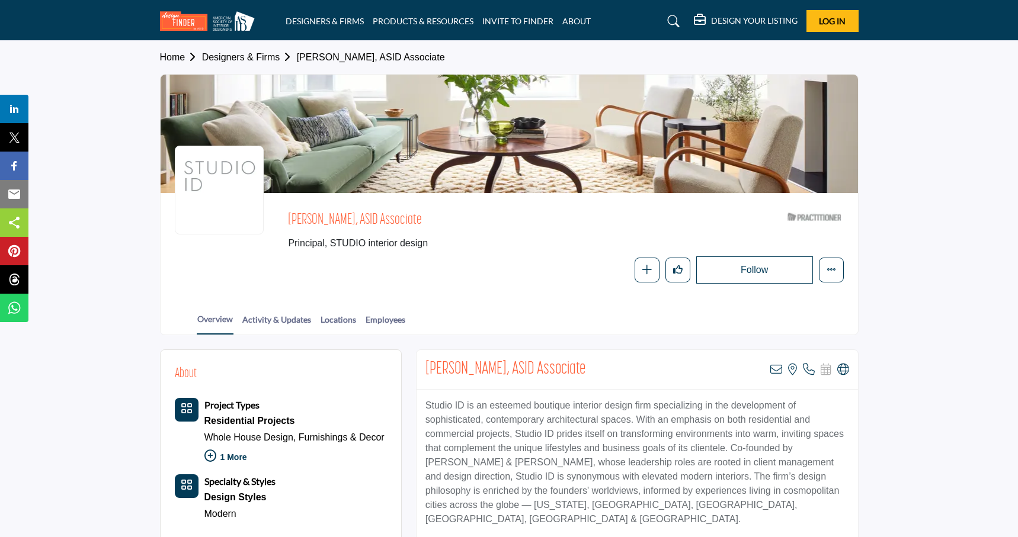
click at [978, 50] on section "Home Designers & Firms Christa Frey, ASID Associate Christa Frey, ASID Associat…" at bounding box center [509, 188] width 1018 height 295
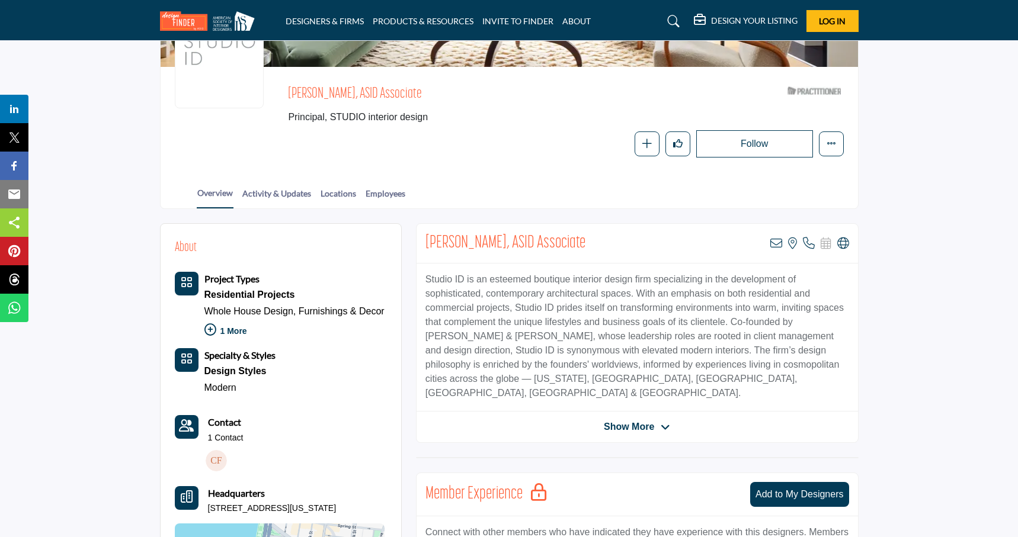
scroll to position [143, 0]
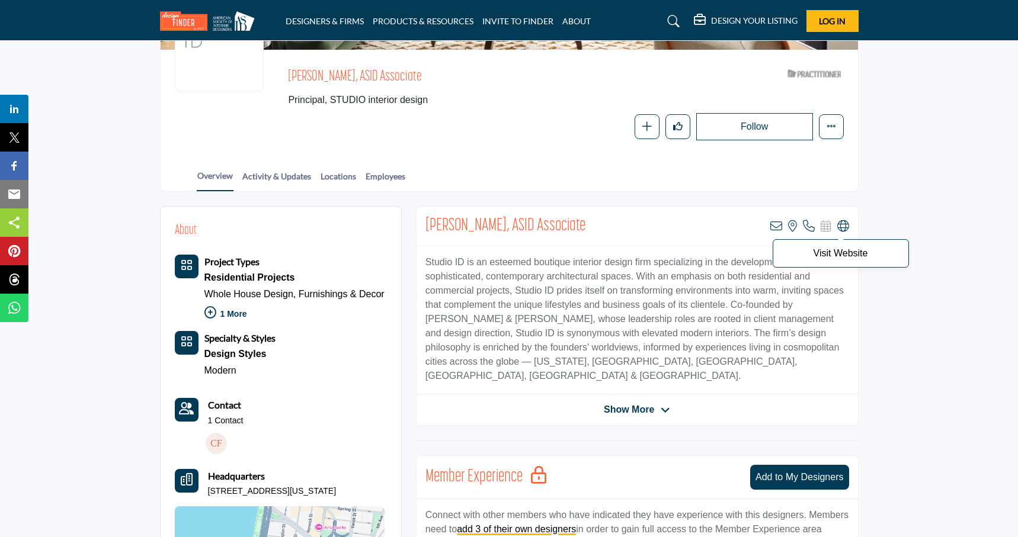
click at [840, 226] on icon at bounding box center [843, 226] width 12 height 12
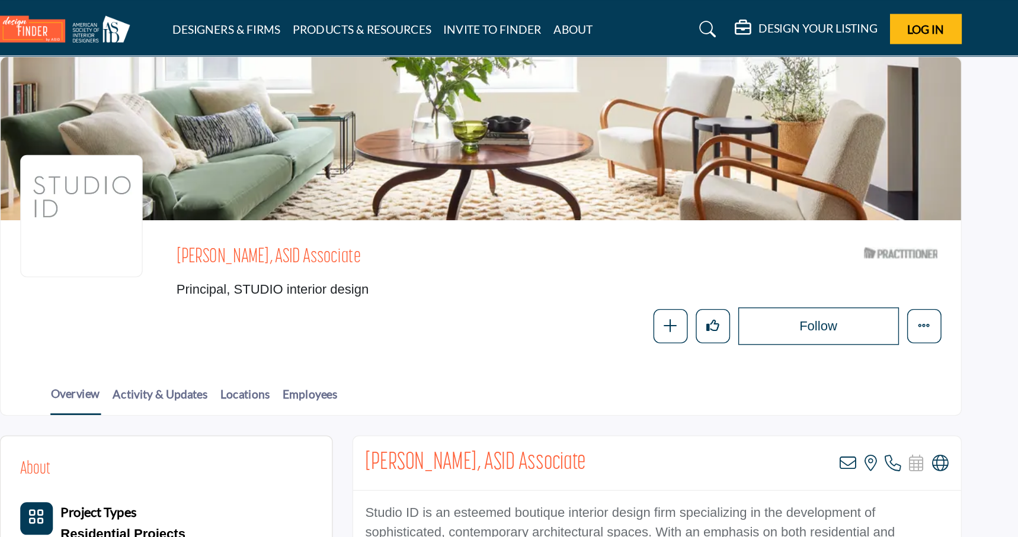
scroll to position [0, 0]
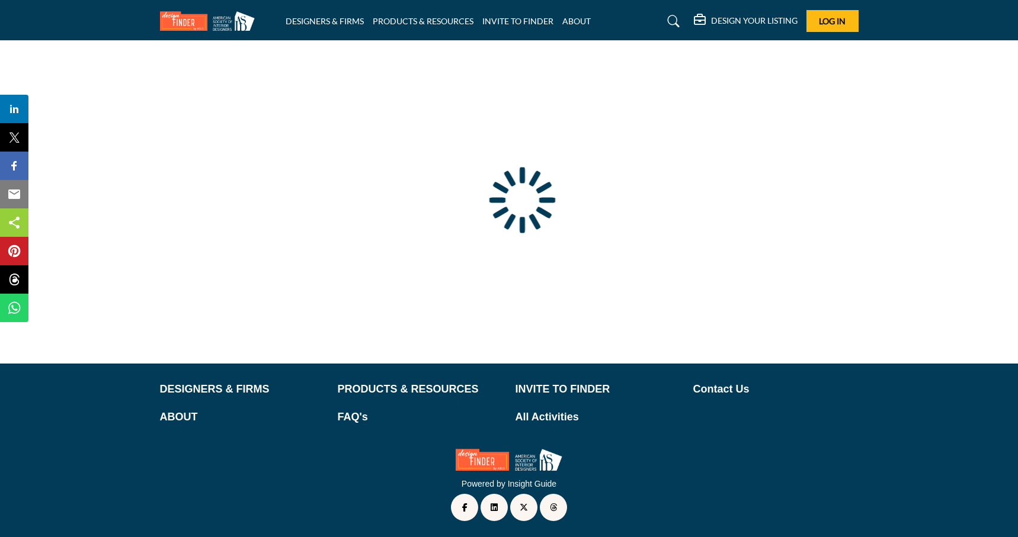
type input "**********"
